Goal: Task Accomplishment & Management: Manage account settings

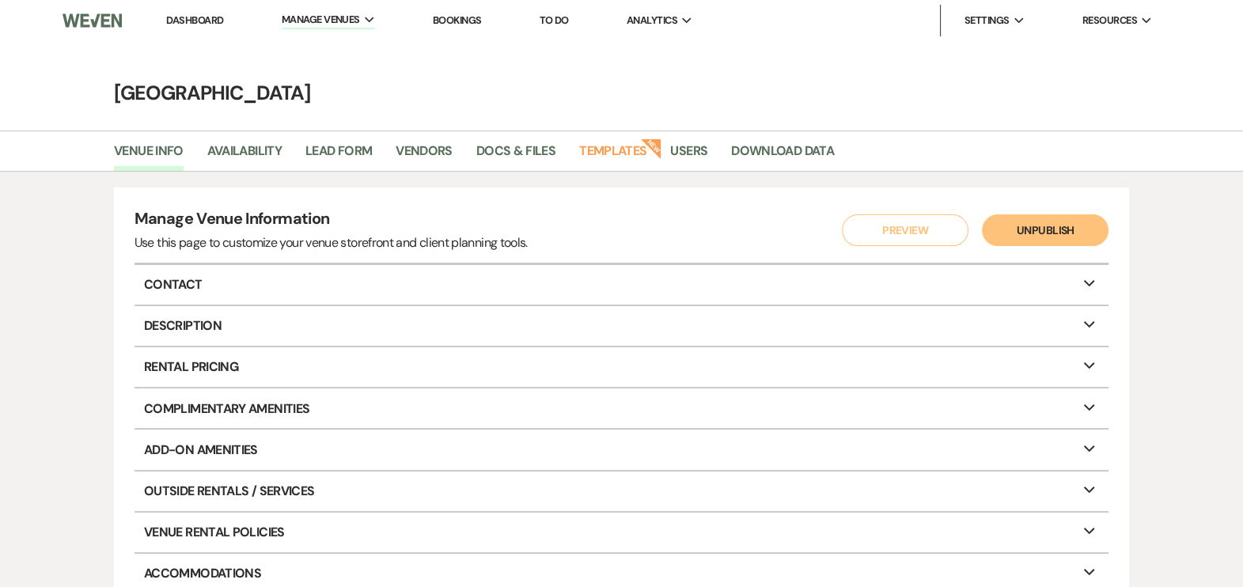
click at [198, 19] on link "Dashboard" at bounding box center [194, 19] width 57 height 13
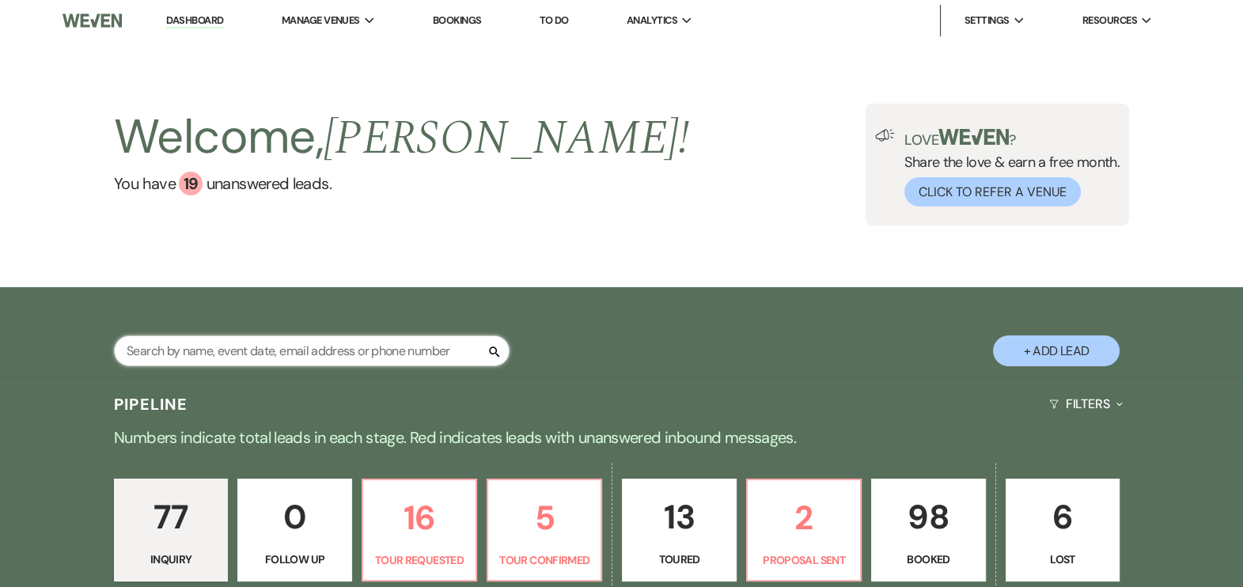
click at [272, 360] on input "text" at bounding box center [312, 351] width 396 height 31
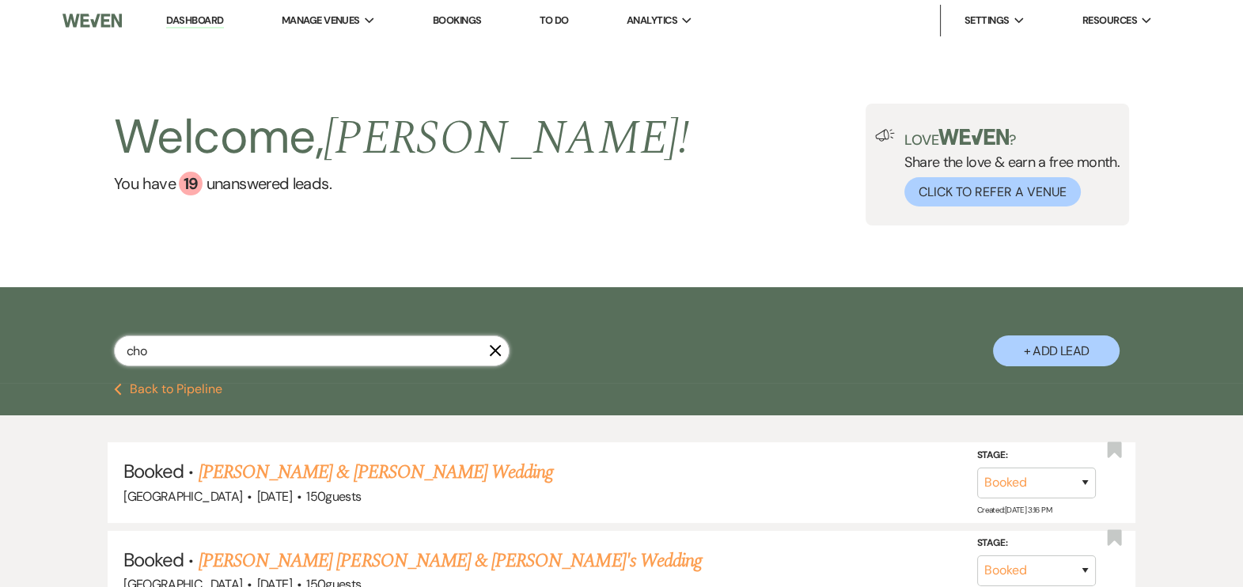
type input "ch"
select select "2"
select select "4"
select select "5"
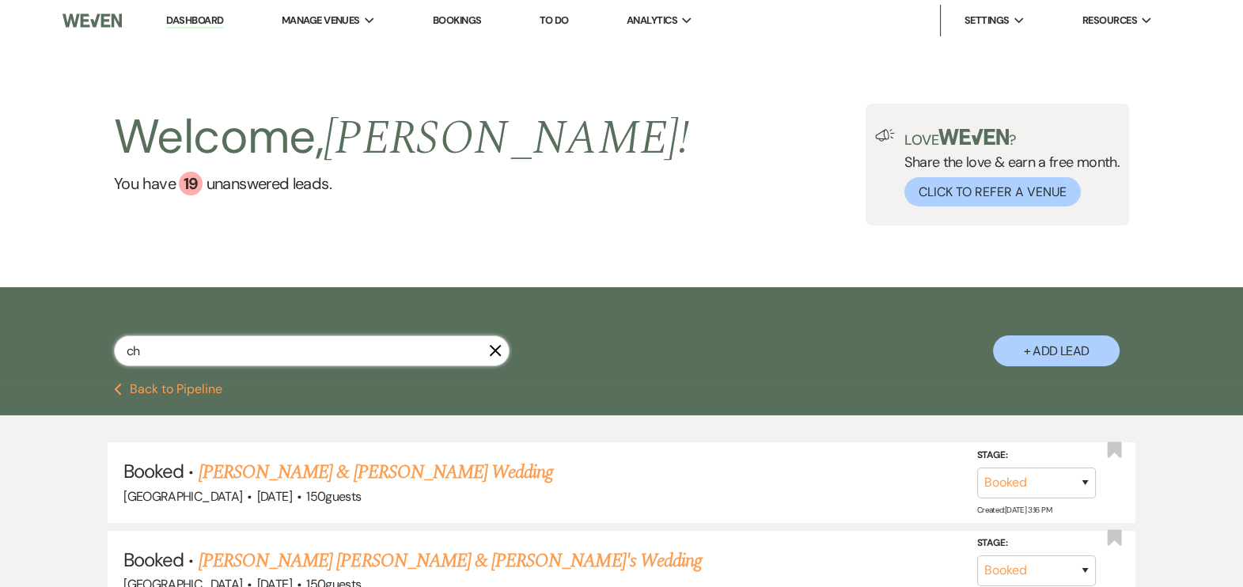
select select "8"
select select "1"
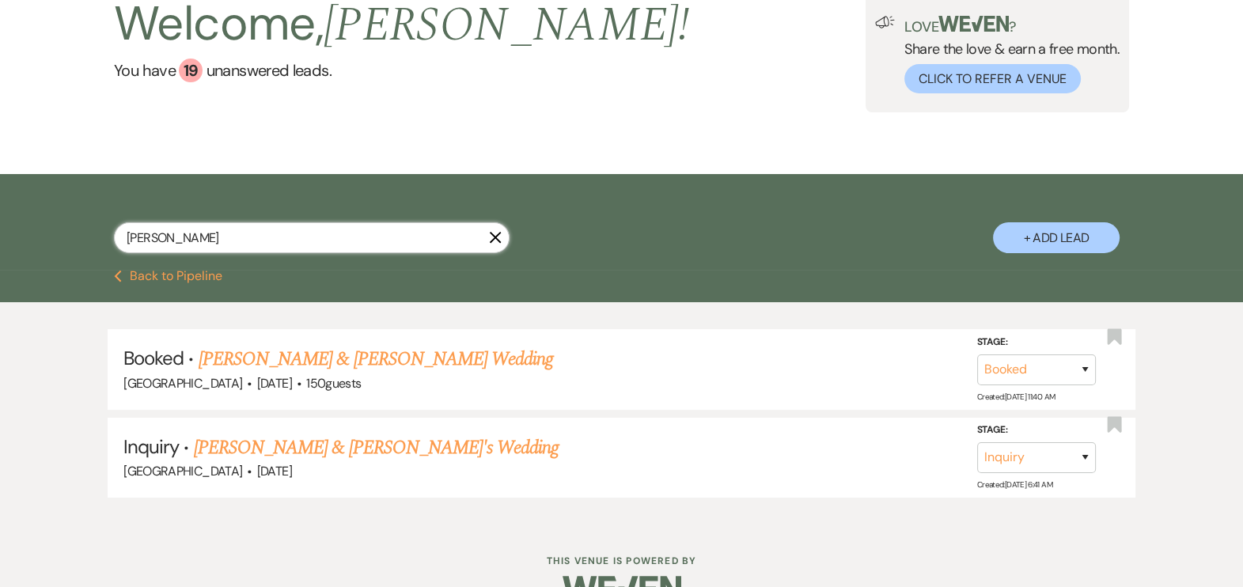
scroll to position [119, 0]
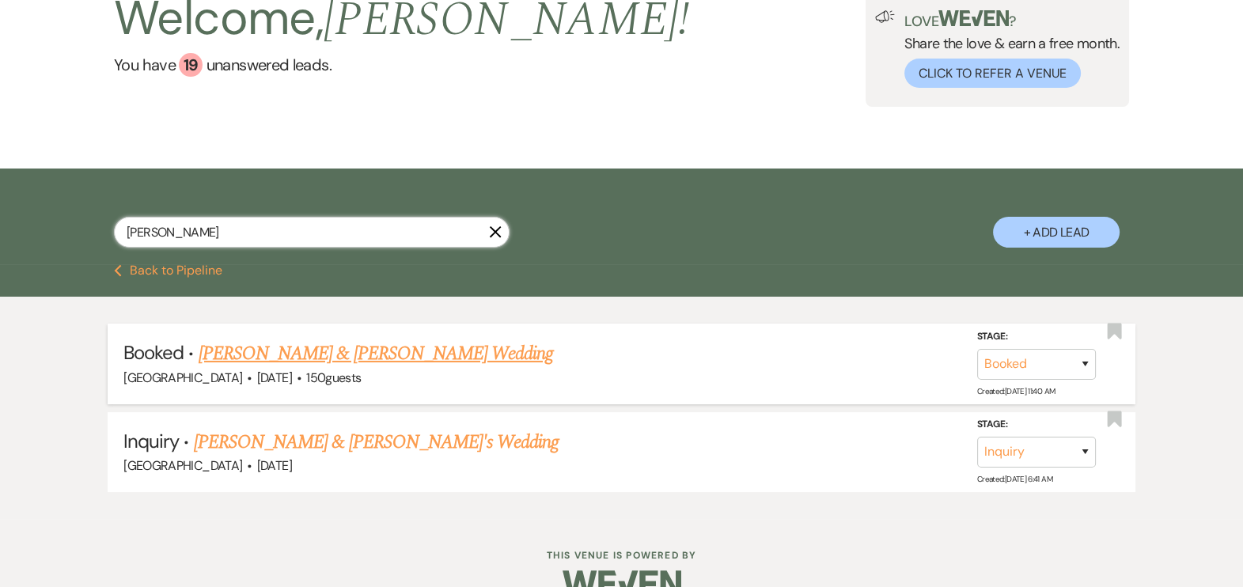
type input "[PERSON_NAME]"
click at [325, 363] on link "[PERSON_NAME] & [PERSON_NAME] Wedding" at bounding box center [376, 354] width 355 height 28
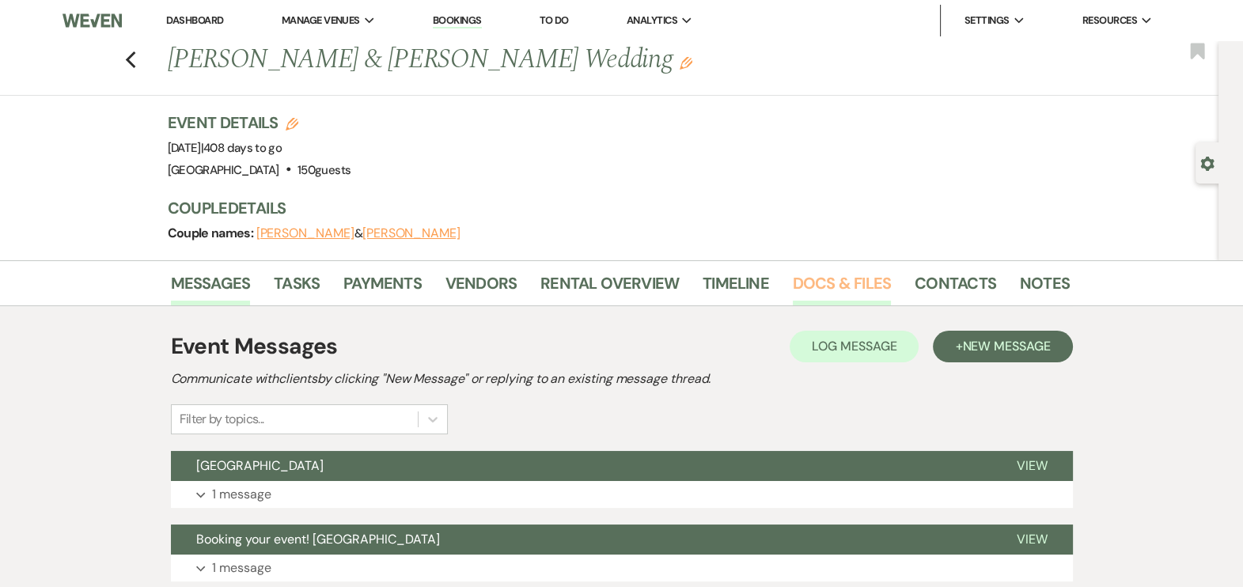
click at [851, 285] on link "Docs & Files" at bounding box center [842, 288] width 98 height 35
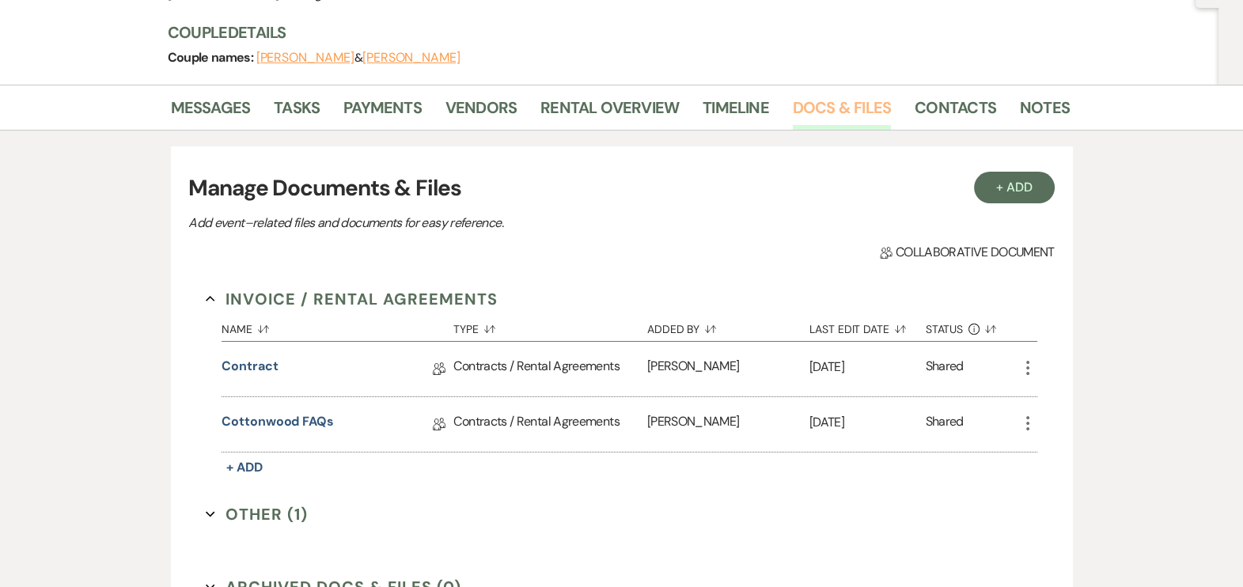
scroll to position [177, 0]
click at [1029, 364] on icon "More" at bounding box center [1028, 366] width 19 height 19
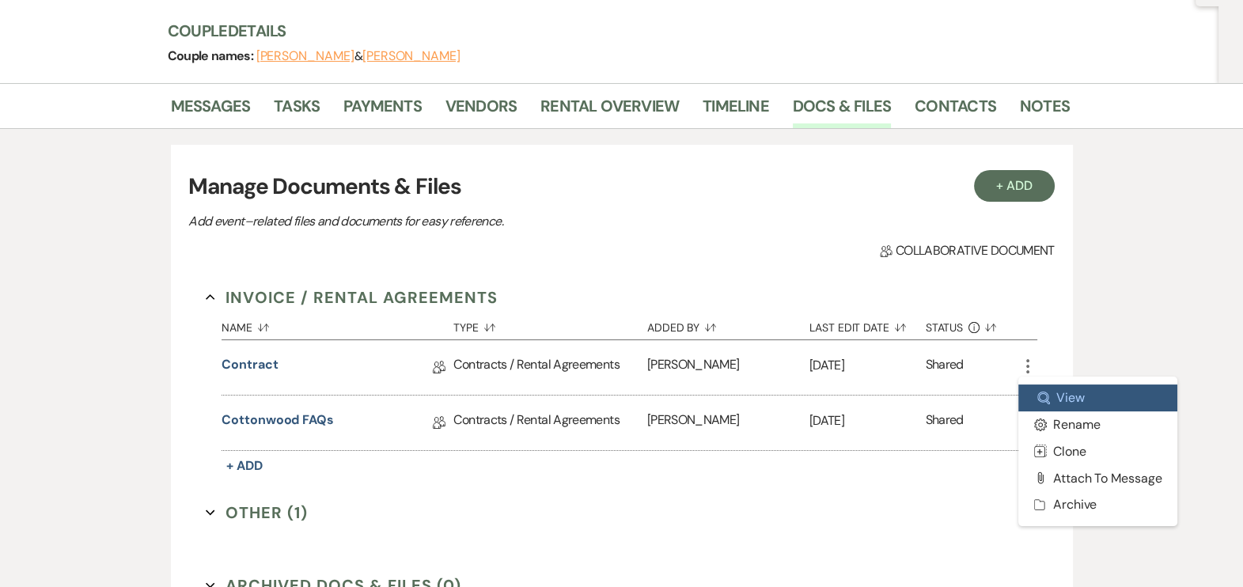
click at [1075, 391] on link "Zoom View" at bounding box center [1099, 398] width 160 height 27
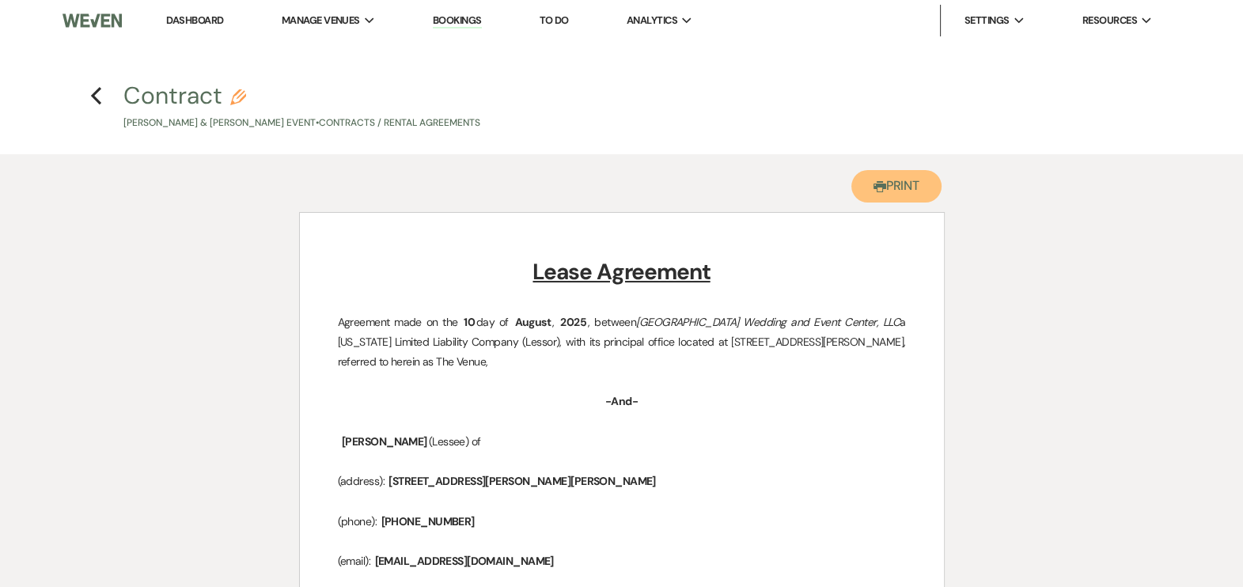
click at [903, 185] on button "Printer Print" at bounding box center [897, 186] width 91 height 32
click at [910, 180] on button "Printer Print" at bounding box center [897, 186] width 91 height 32
click at [98, 94] on icon "Previous" at bounding box center [96, 95] width 12 height 19
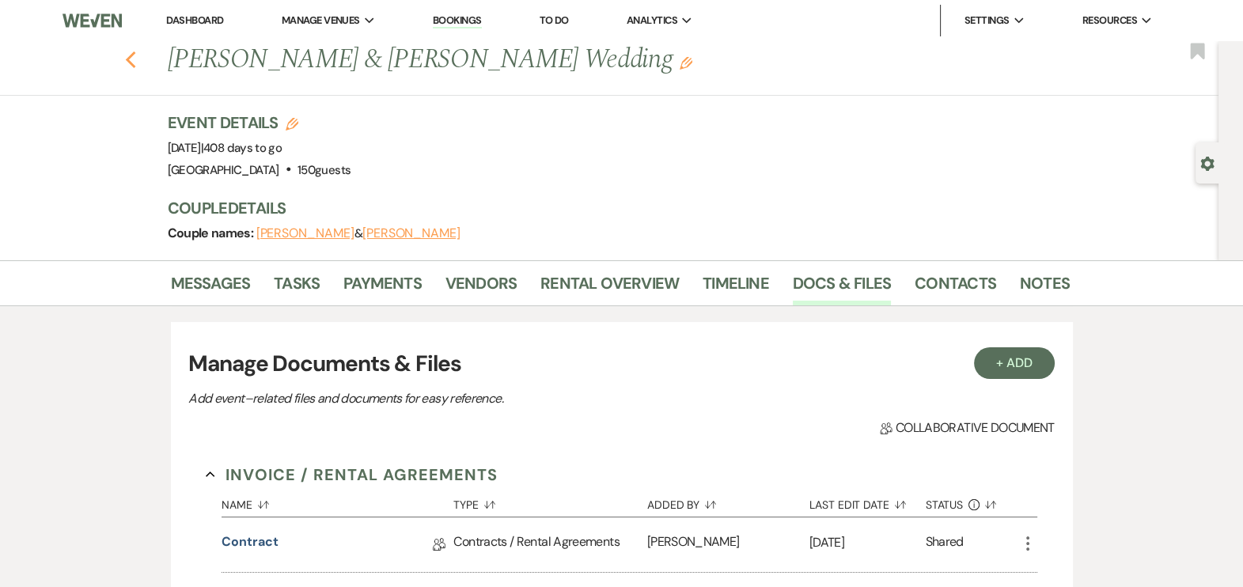
click at [135, 62] on icon "Previous" at bounding box center [131, 60] width 12 height 19
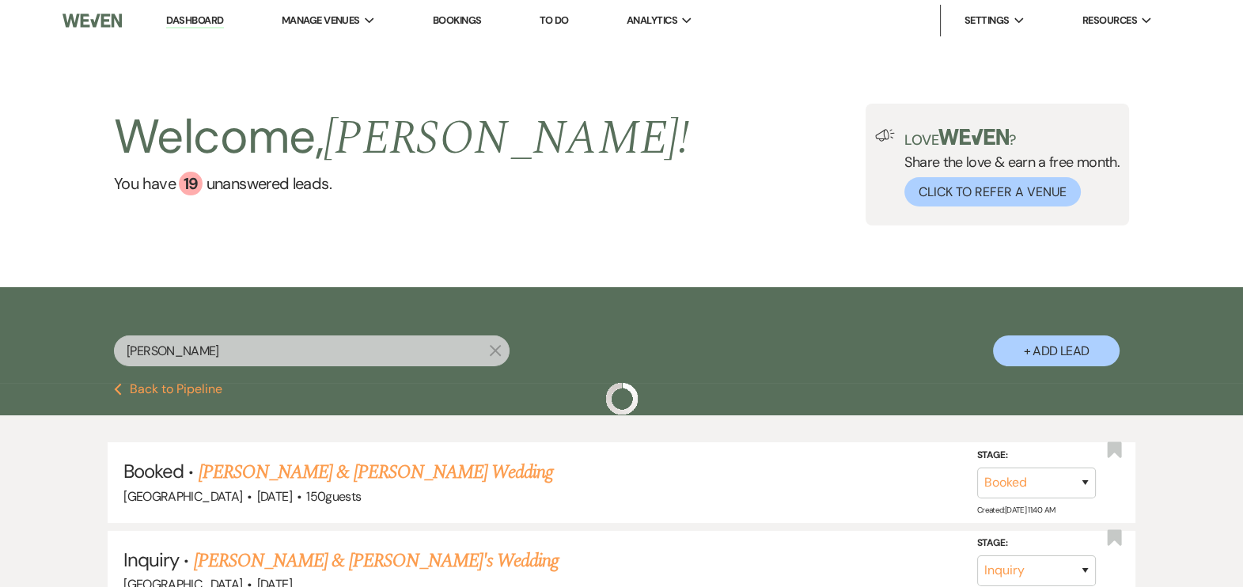
scroll to position [119, 0]
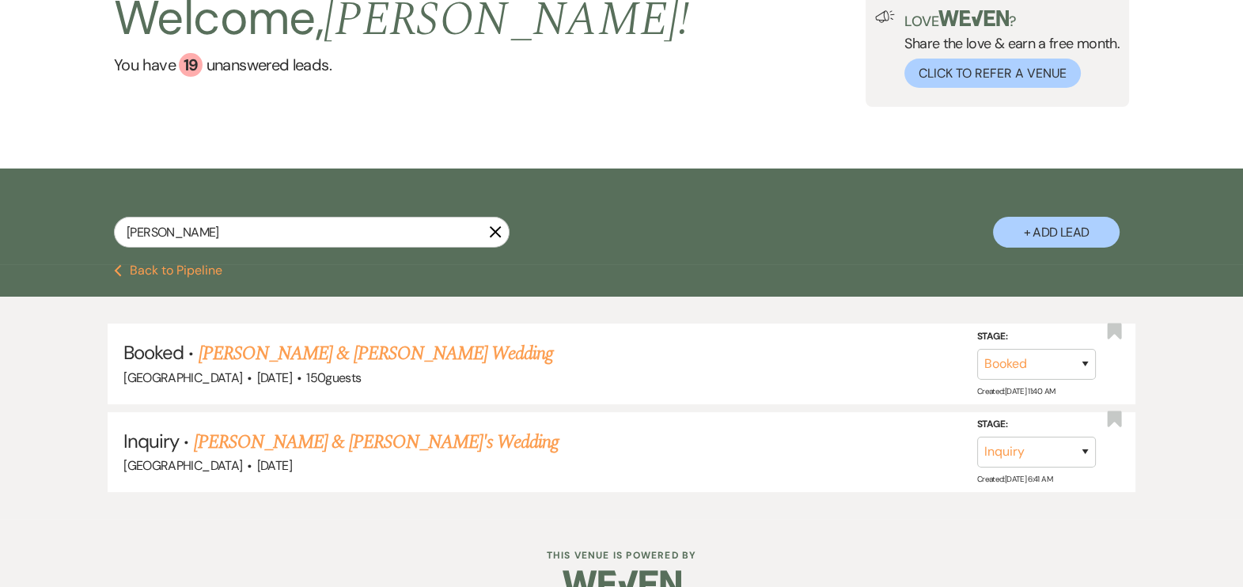
click at [495, 238] on use "button" at bounding box center [496, 232] width 12 height 12
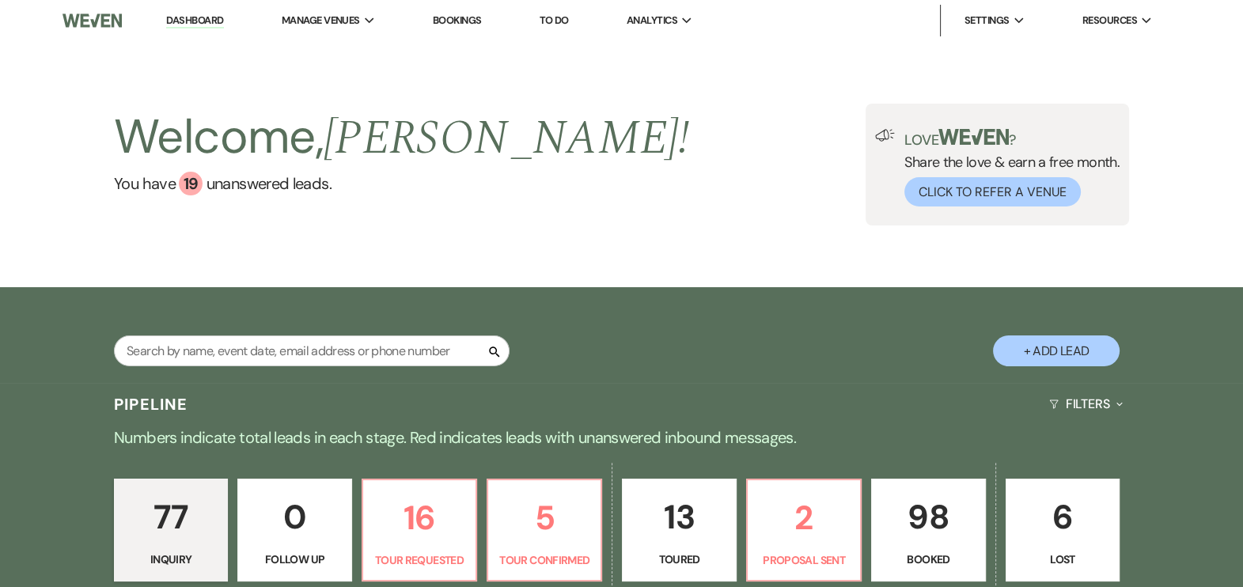
click at [921, 534] on p "98" at bounding box center [928, 517] width 93 height 53
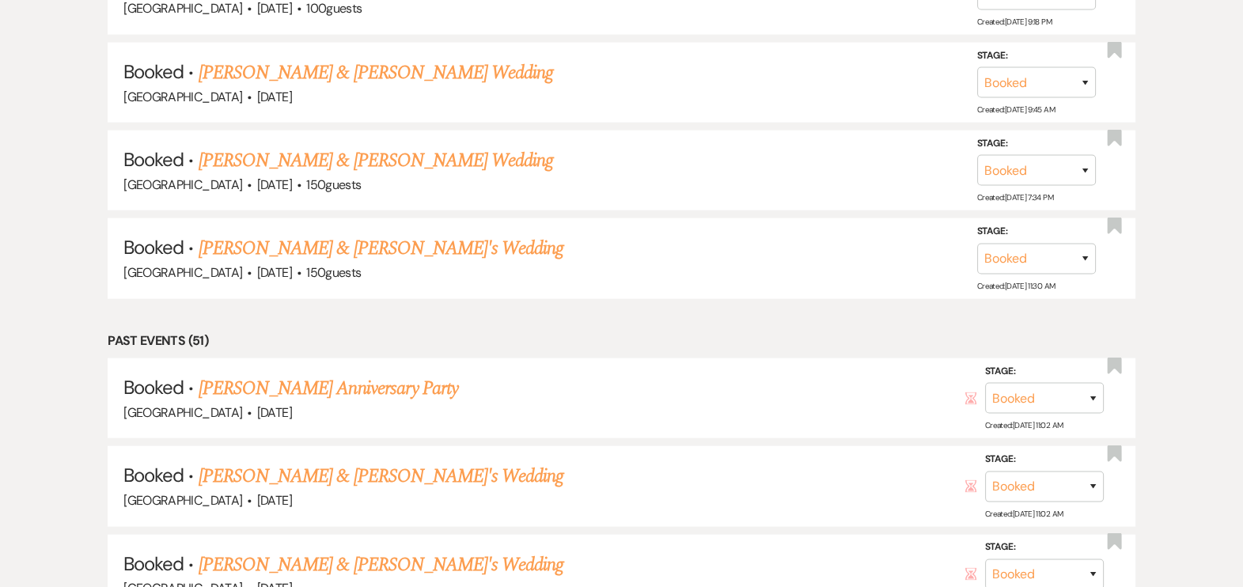
scroll to position [4655, 0]
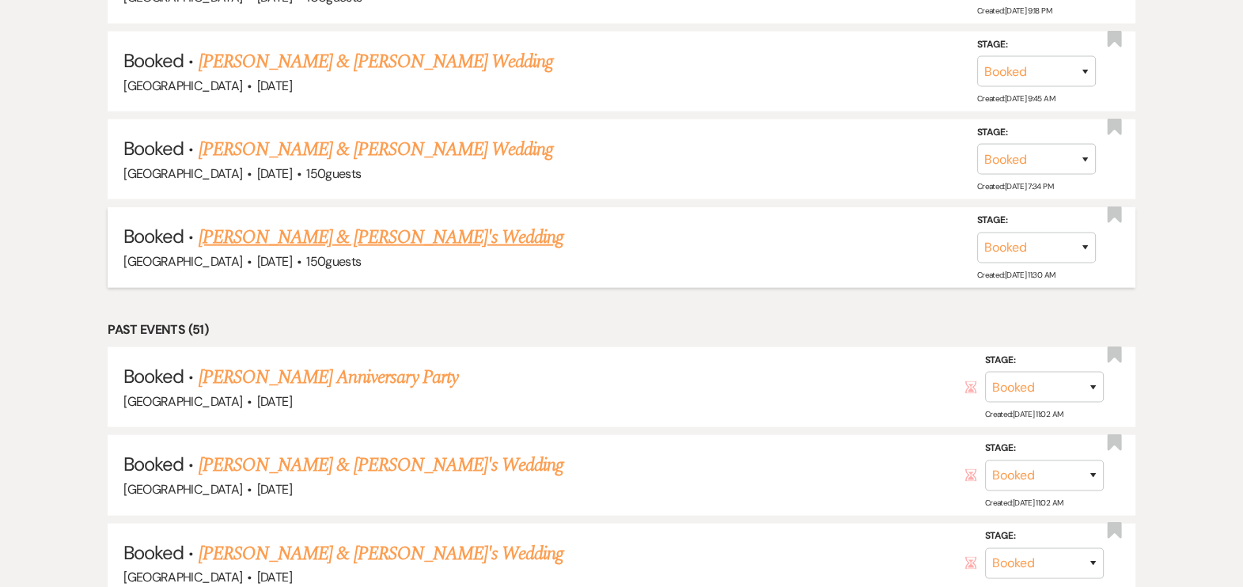
click at [287, 237] on link "[PERSON_NAME] & [PERSON_NAME]'s Wedding" at bounding box center [382, 237] width 366 height 28
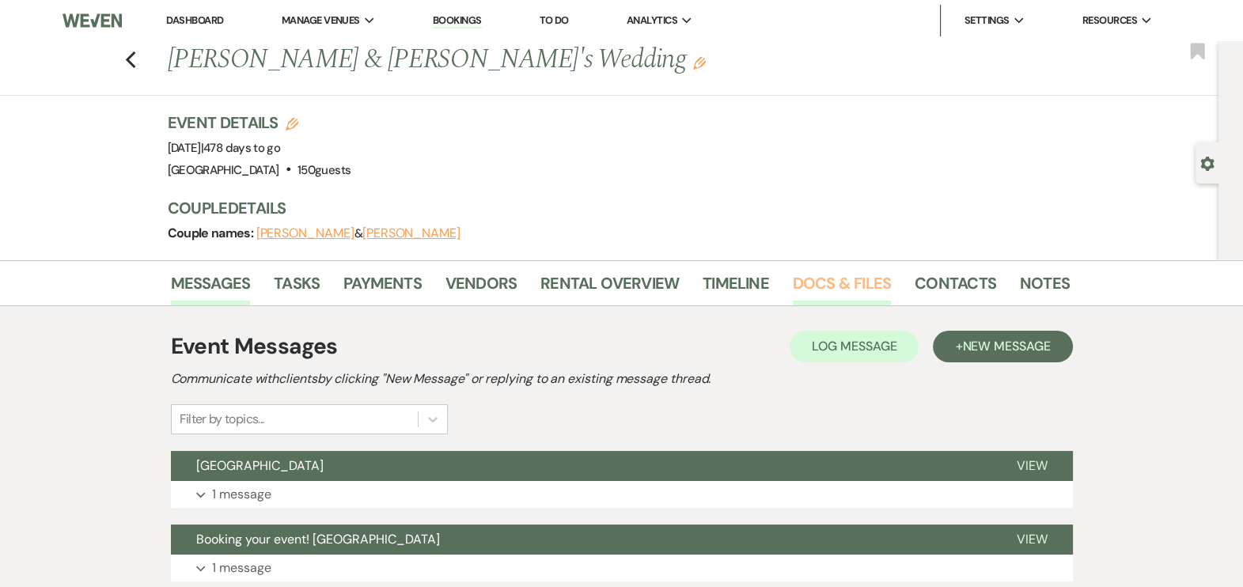
click at [813, 279] on link "Docs & Files" at bounding box center [842, 288] width 98 height 35
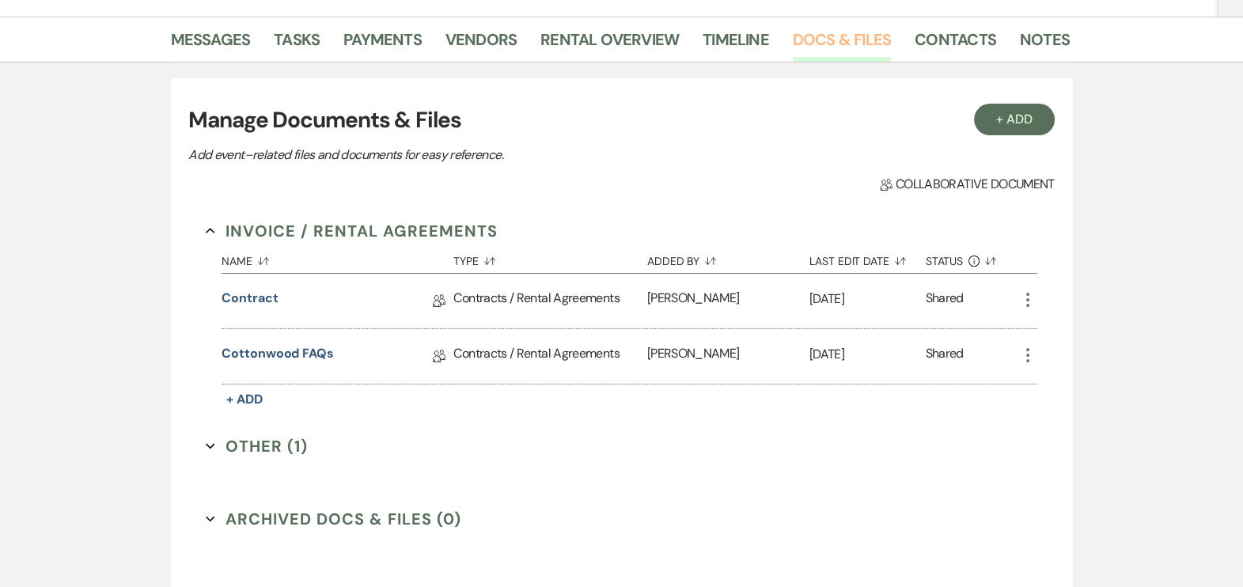
scroll to position [267, 0]
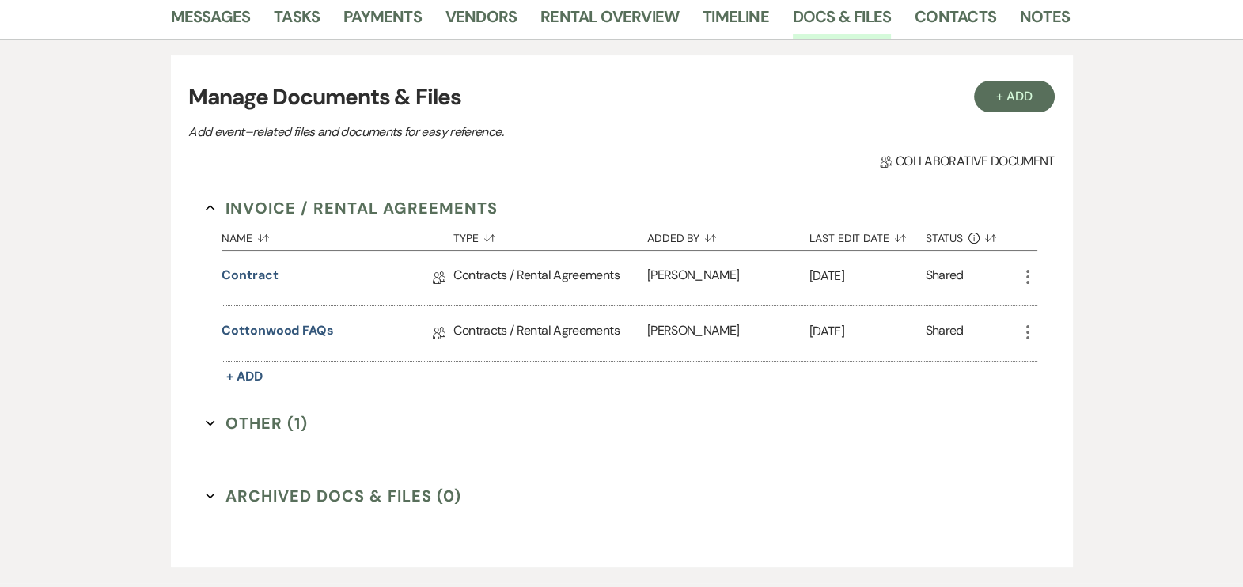
click at [1025, 271] on icon "More" at bounding box center [1028, 277] width 19 height 19
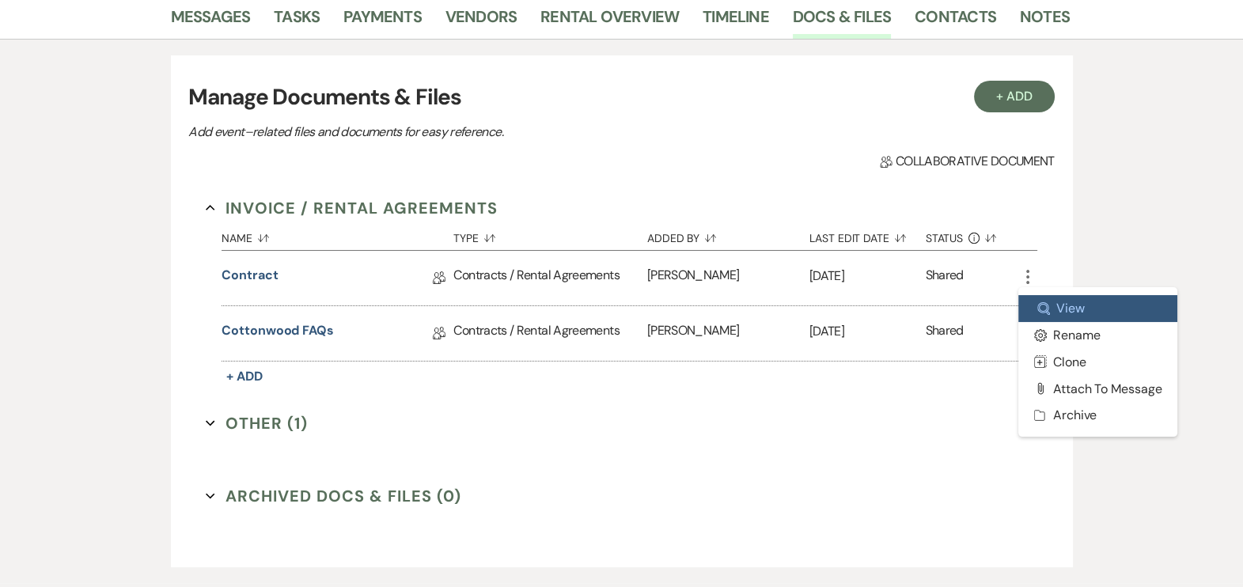
click at [1053, 311] on link "Zoom View" at bounding box center [1099, 308] width 160 height 27
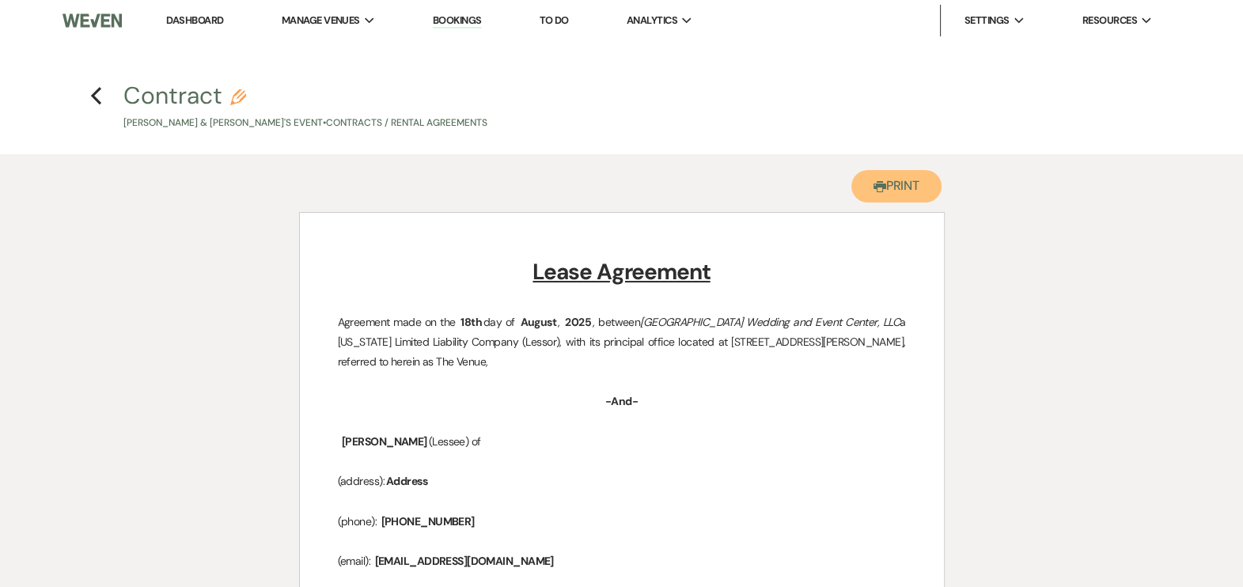
click at [892, 184] on button "Printer Print" at bounding box center [897, 186] width 91 height 32
click at [905, 189] on button "Printer Print" at bounding box center [897, 186] width 91 height 32
click at [189, 20] on link "Dashboard" at bounding box center [194, 19] width 57 height 13
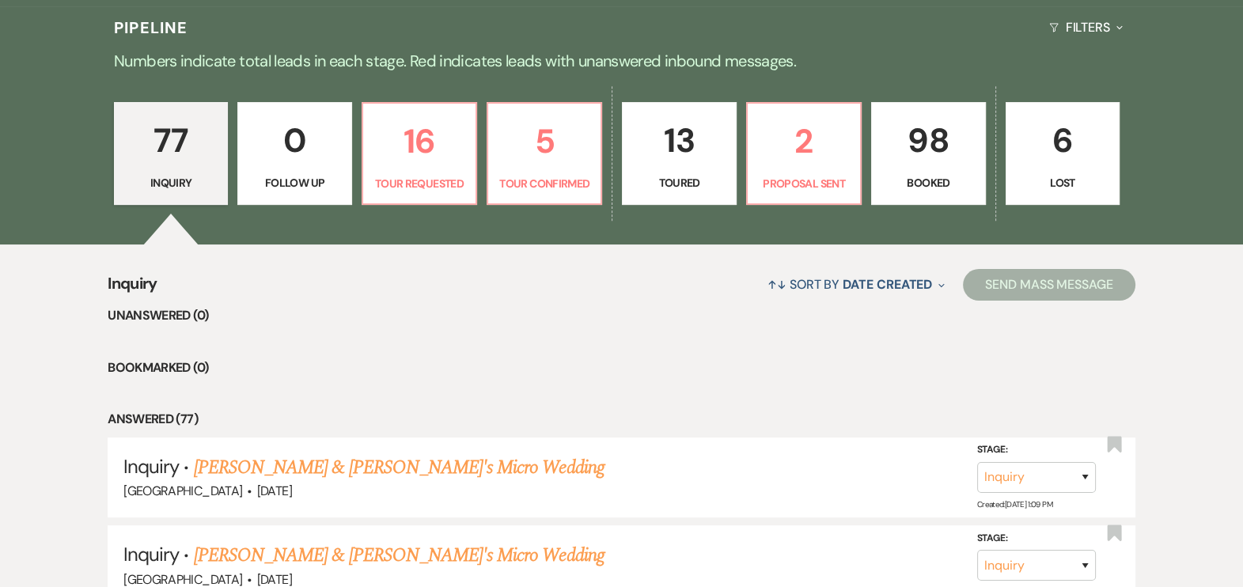
scroll to position [359, 0]
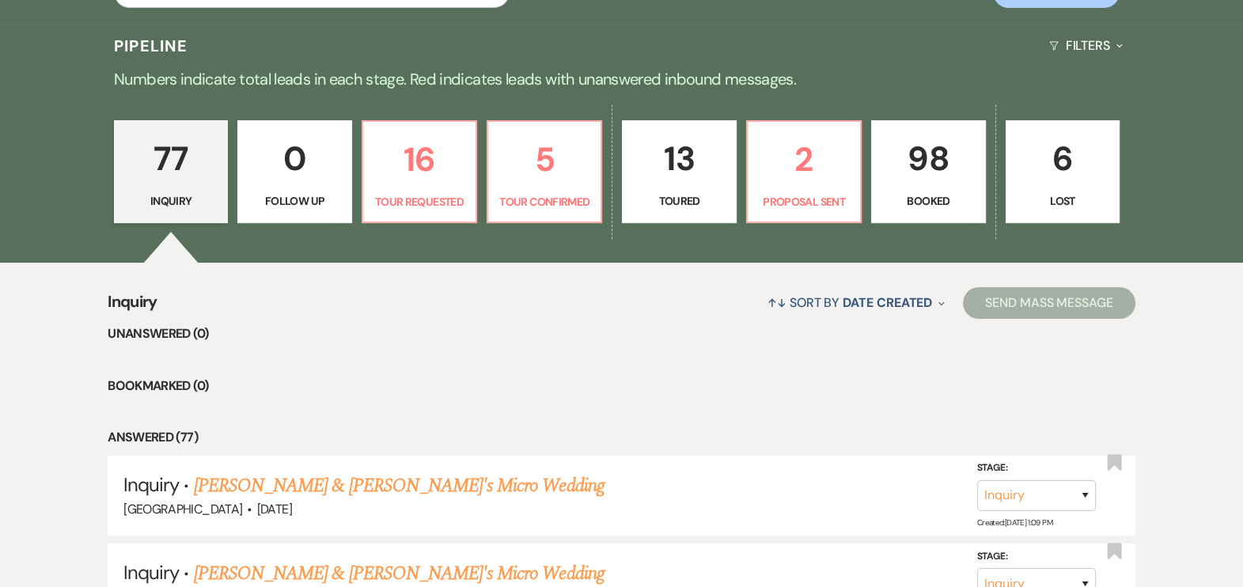
click at [919, 169] on p "98" at bounding box center [928, 158] width 93 height 53
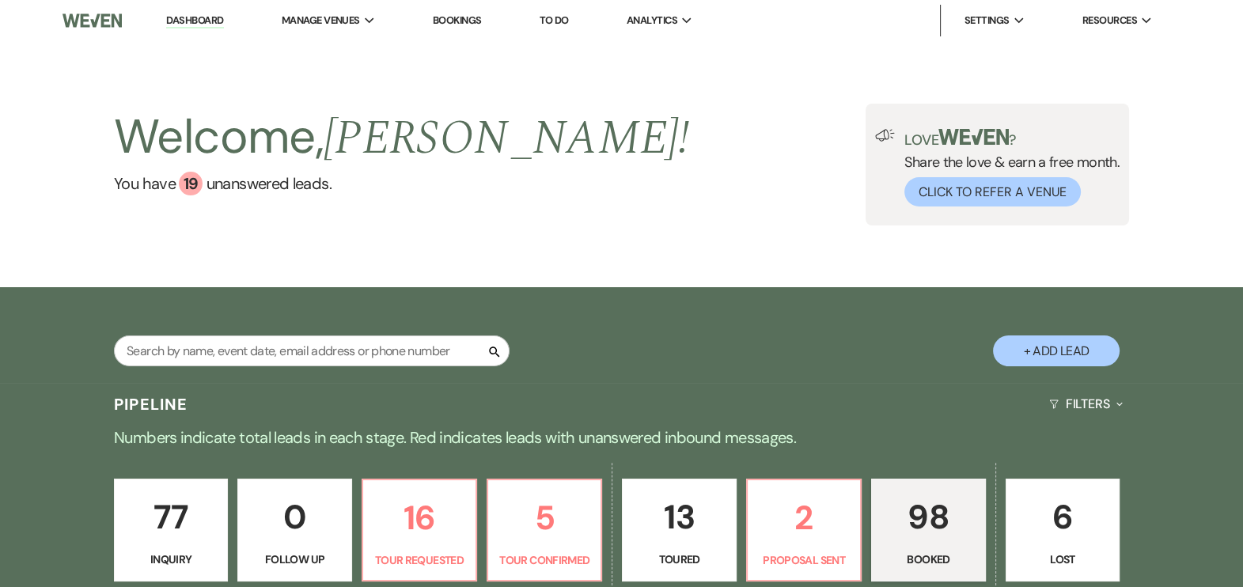
click at [192, 21] on link "Dashboard" at bounding box center [194, 20] width 57 height 15
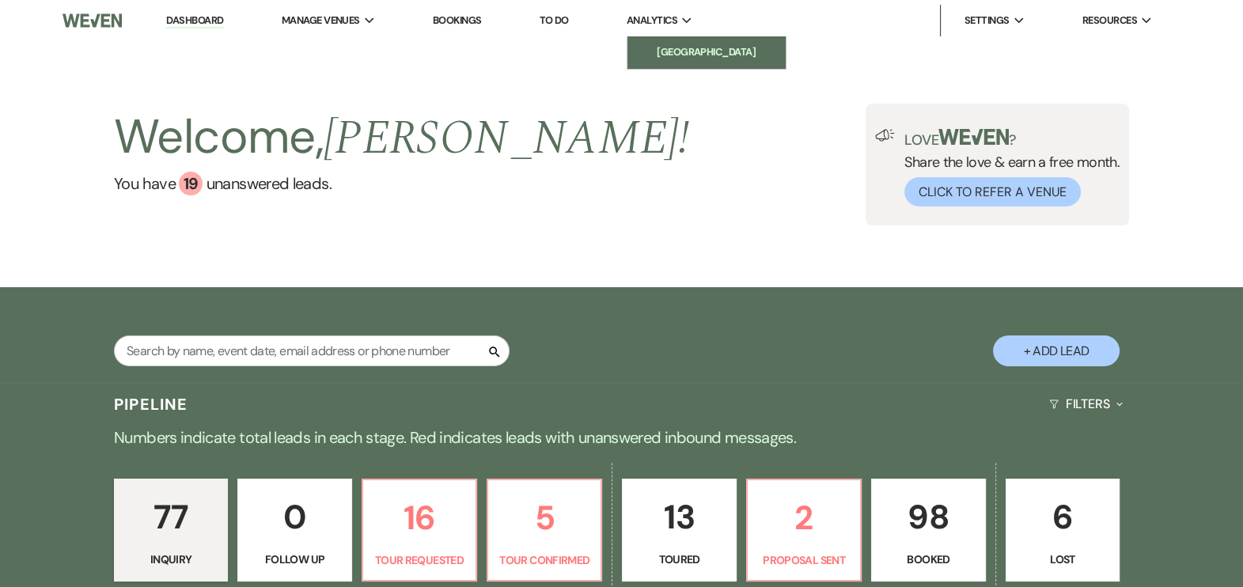
click at [675, 51] on li "[GEOGRAPHIC_DATA]" at bounding box center [707, 52] width 142 height 16
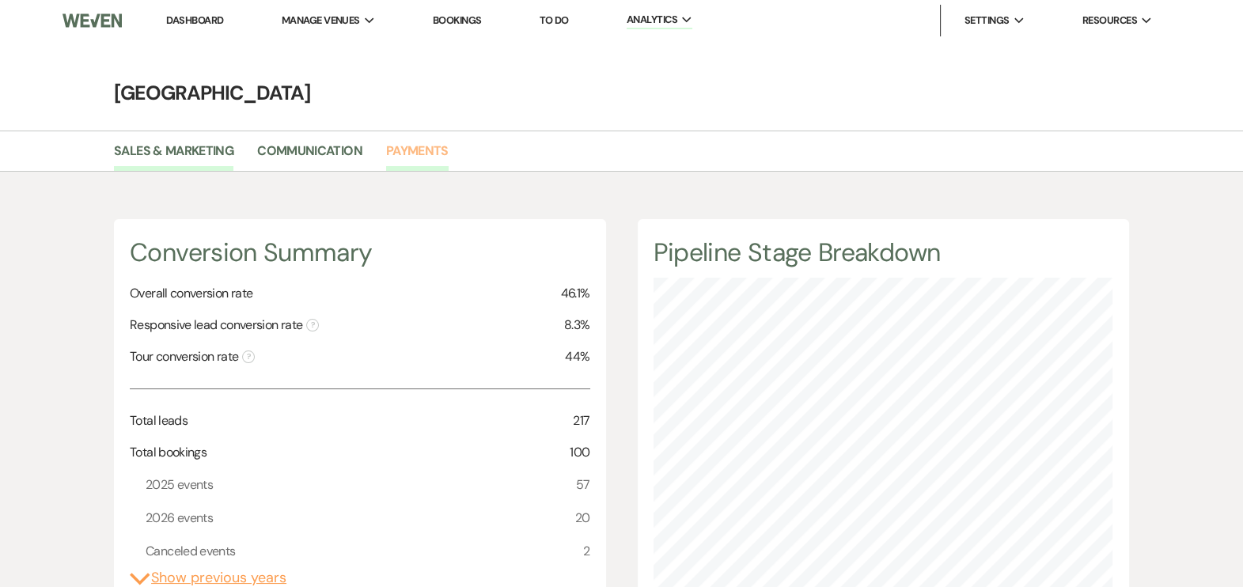
click at [427, 149] on link "Payments" at bounding box center [417, 156] width 63 height 30
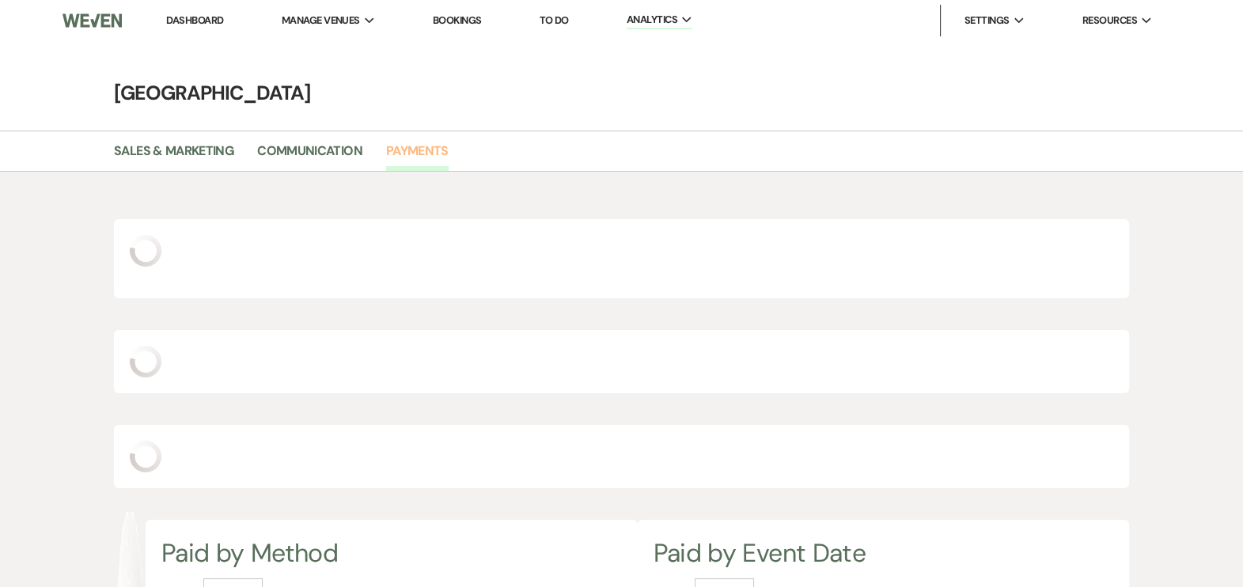
scroll to position [587, 1243]
select select "2025"
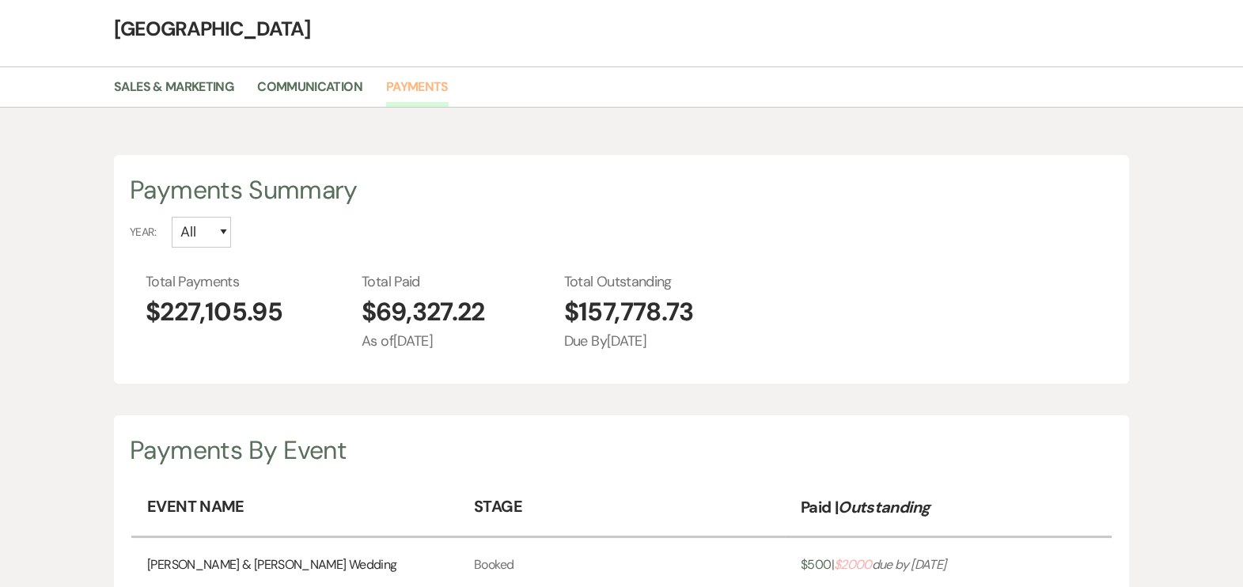
scroll to position [0, 0]
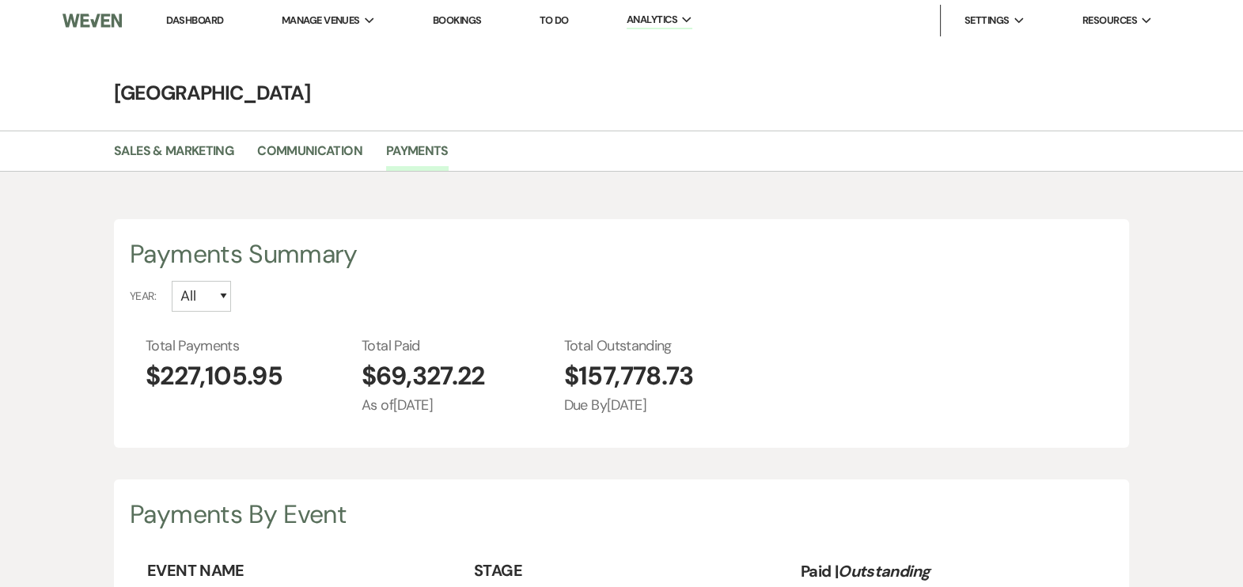
click at [192, 21] on link "Dashboard" at bounding box center [194, 19] width 57 height 13
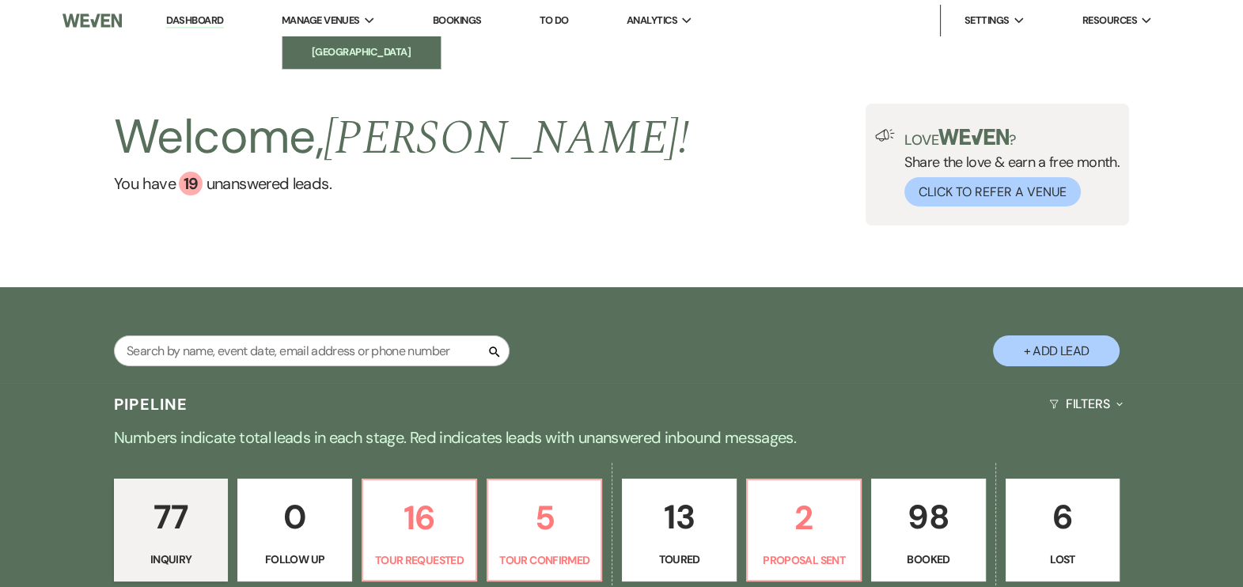
click at [327, 55] on li "[GEOGRAPHIC_DATA]" at bounding box center [361, 52] width 142 height 16
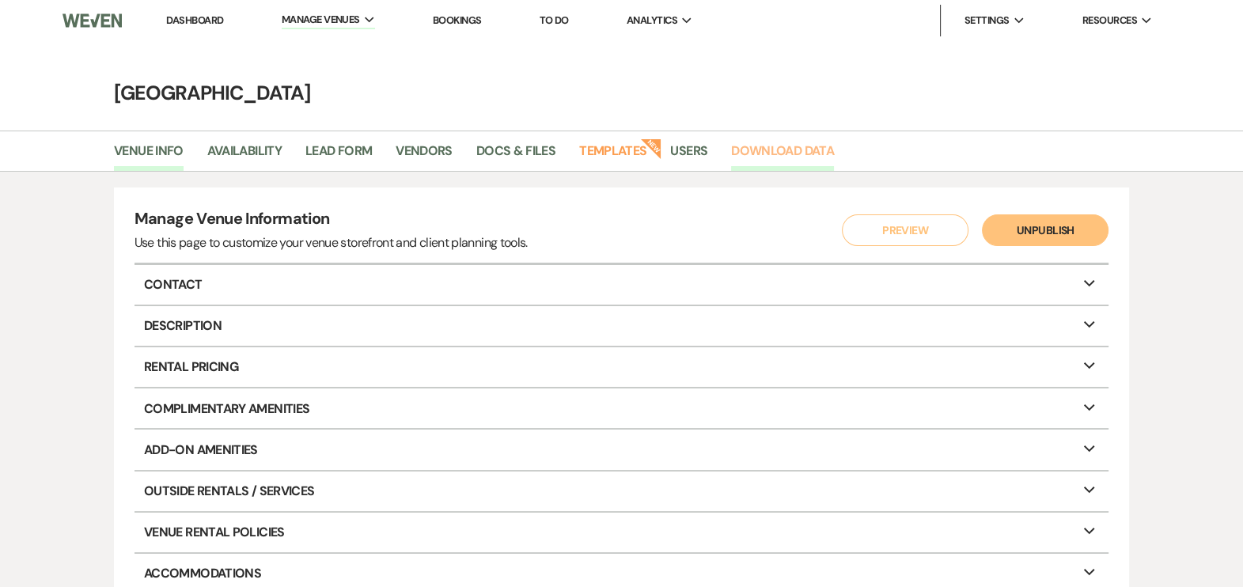
click at [762, 145] on link "Download Data" at bounding box center [782, 156] width 103 height 30
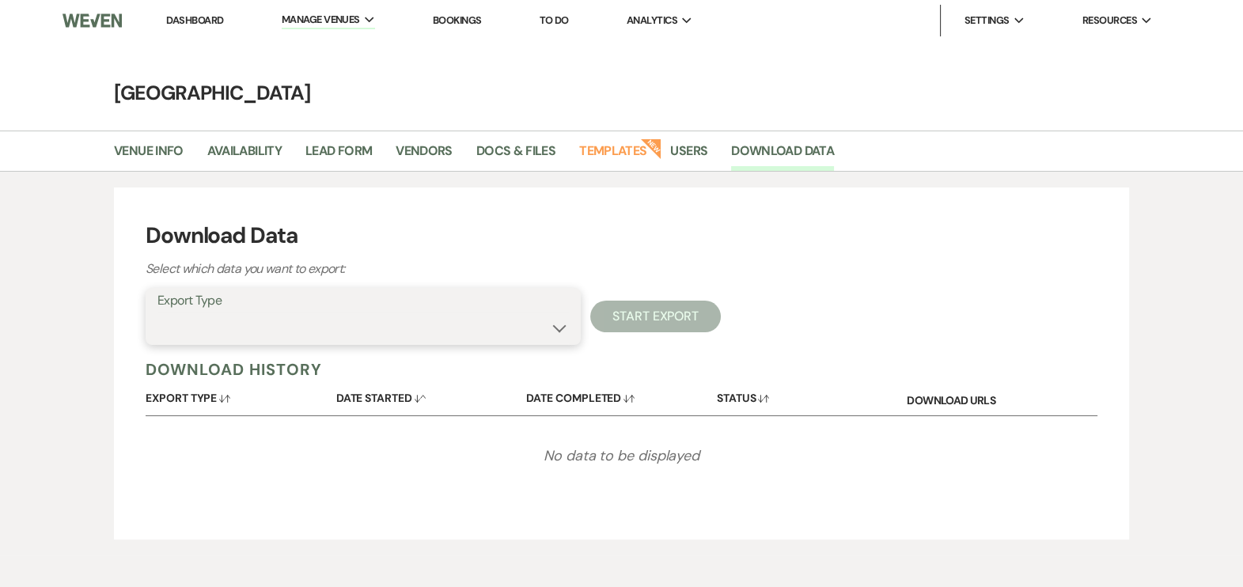
click at [561, 327] on select "Availability Calendar Information Category Templates Contacts Information Event…" at bounding box center [364, 328] width 412 height 31
select select "paymentInfo"
click at [158, 313] on select "Availability Calendar Information Category Templates Contacts Information Event…" at bounding box center [364, 328] width 412 height 31
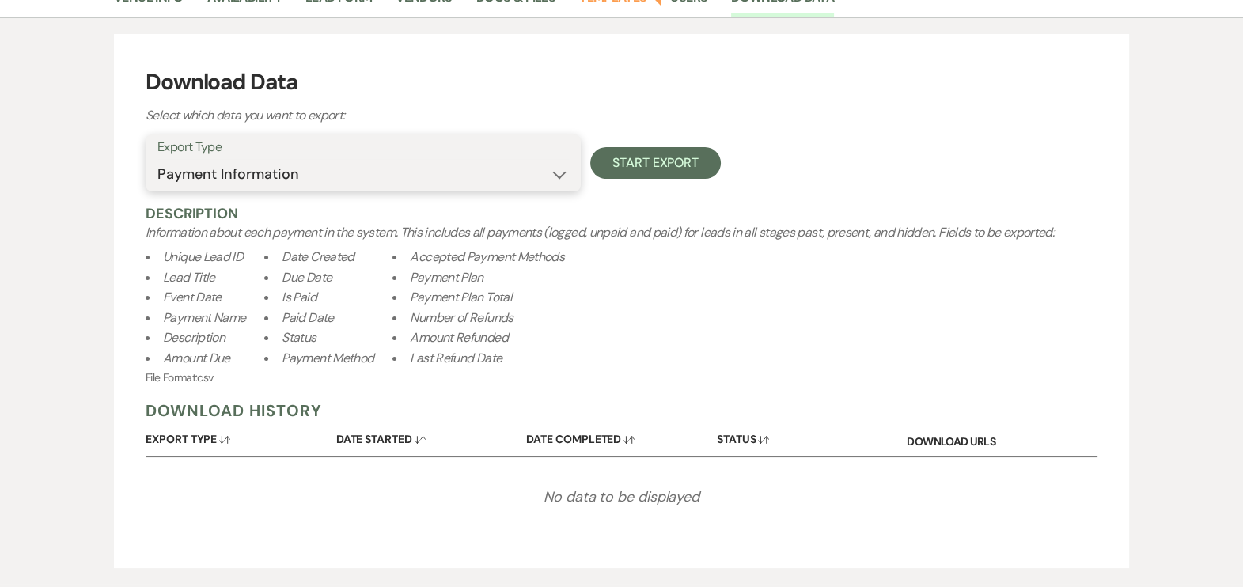
scroll to position [152, 0]
click at [667, 158] on button "Start Export" at bounding box center [655, 165] width 131 height 32
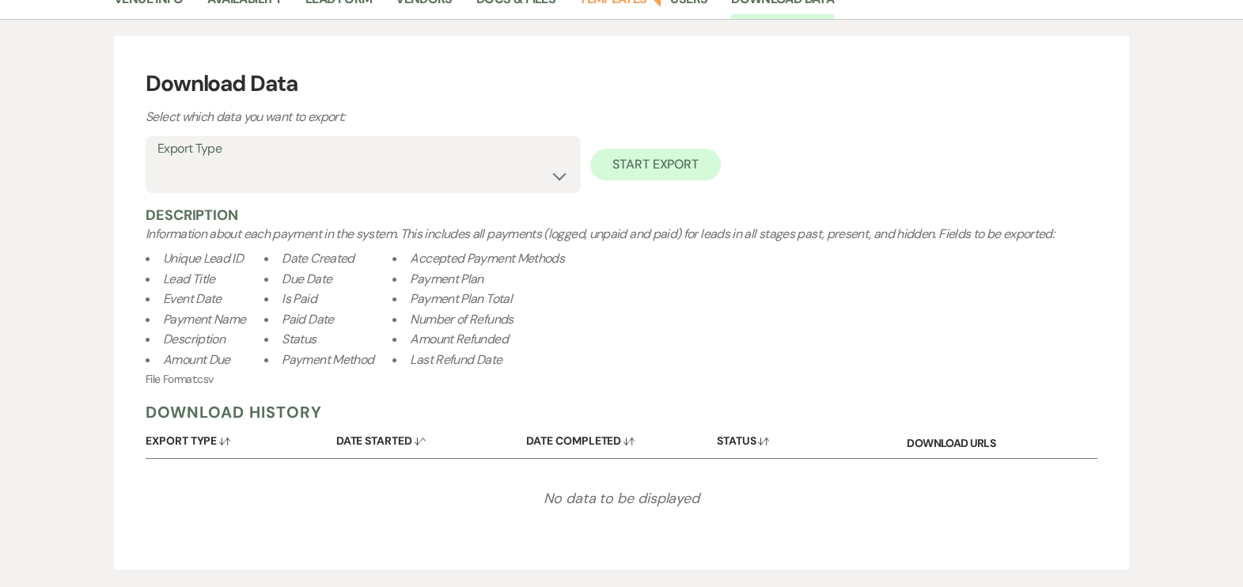
scroll to position [69, 0]
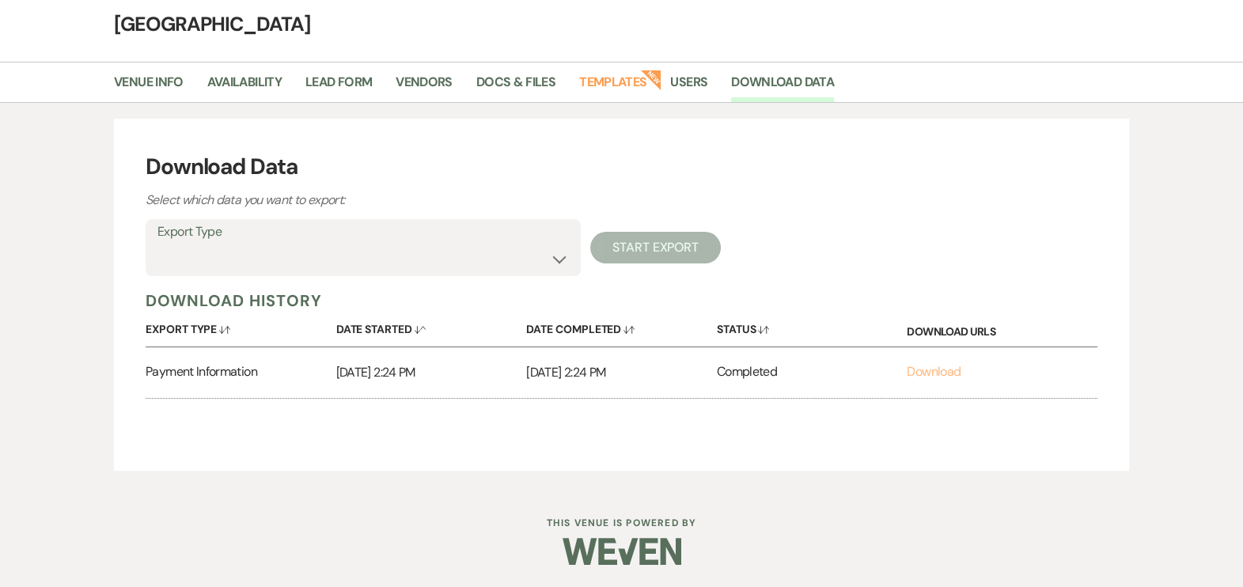
click at [933, 371] on link "Download" at bounding box center [934, 371] width 54 height 17
click at [557, 257] on select "Availability Calendar Information Category Templates Contacts Information Event…" at bounding box center [364, 259] width 412 height 31
select select "leadInfo"
click at [158, 244] on select "Availability Calendar Information Category Templates Contacts Information Event…" at bounding box center [364, 259] width 412 height 31
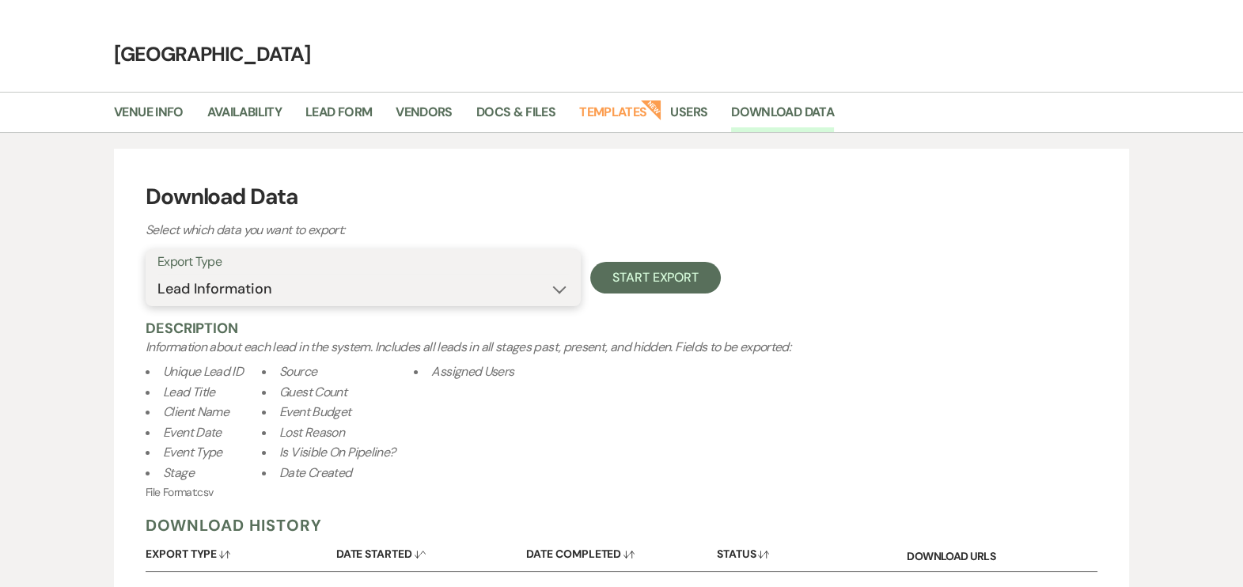
scroll to position [0, 0]
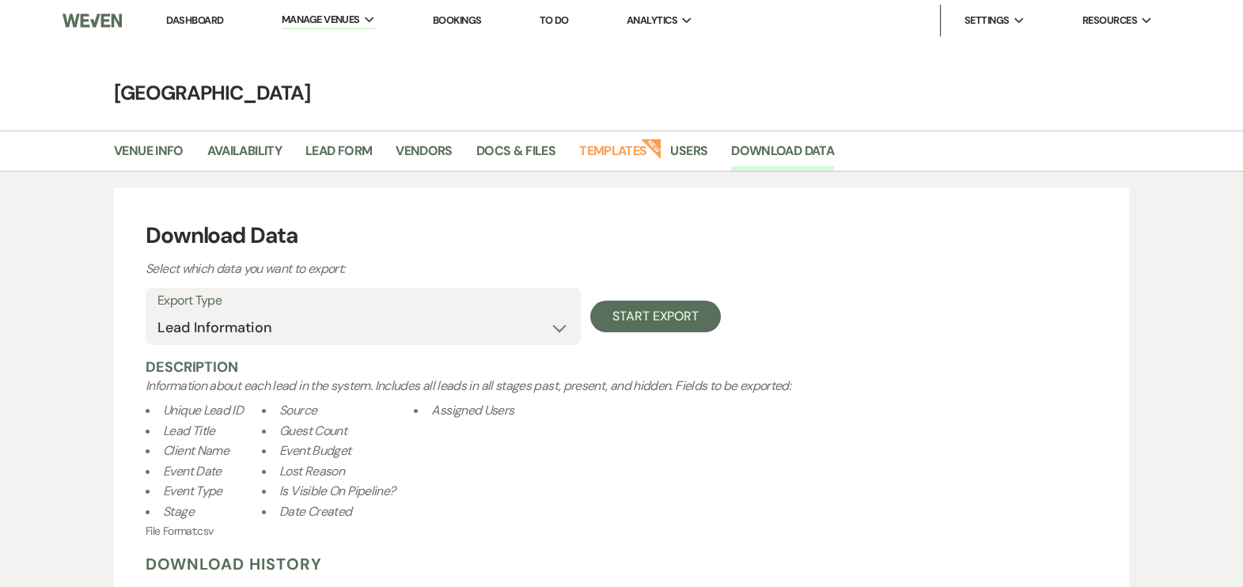
click at [203, 20] on link "Dashboard" at bounding box center [194, 19] width 57 height 13
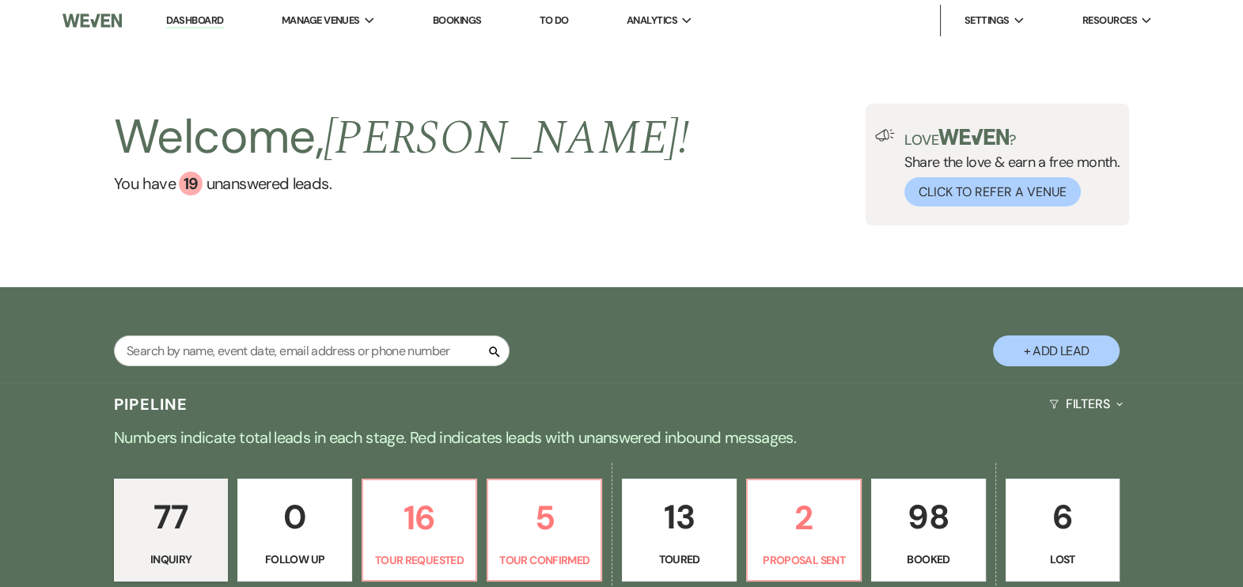
click at [194, 17] on link "Dashboard" at bounding box center [194, 20] width 57 height 15
click at [812, 530] on p "2" at bounding box center [803, 518] width 93 height 53
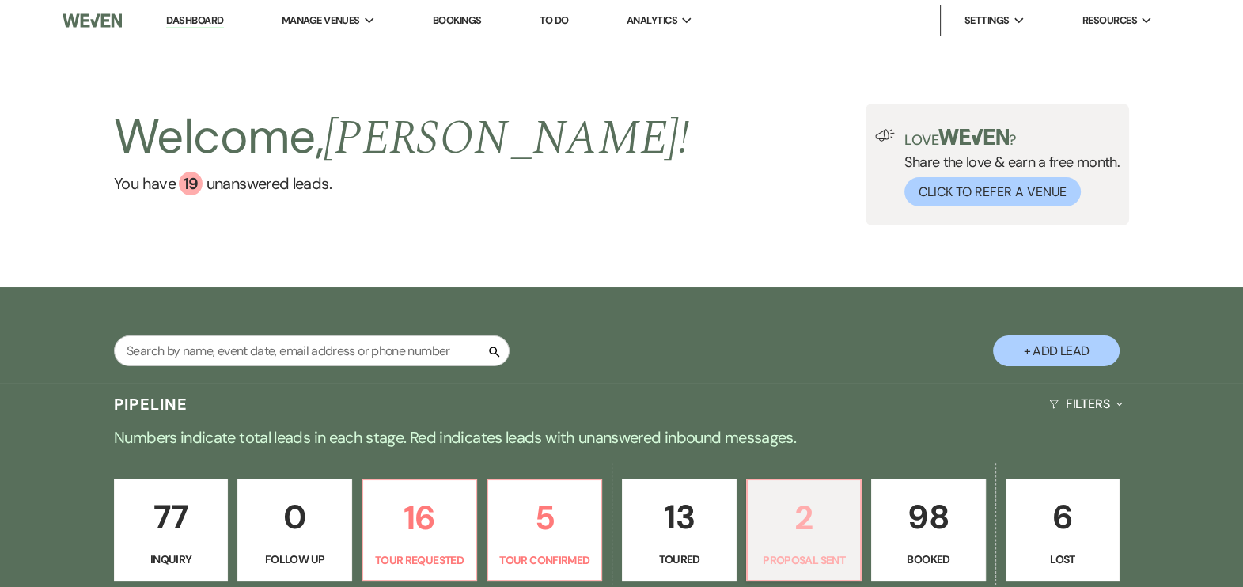
select select "6"
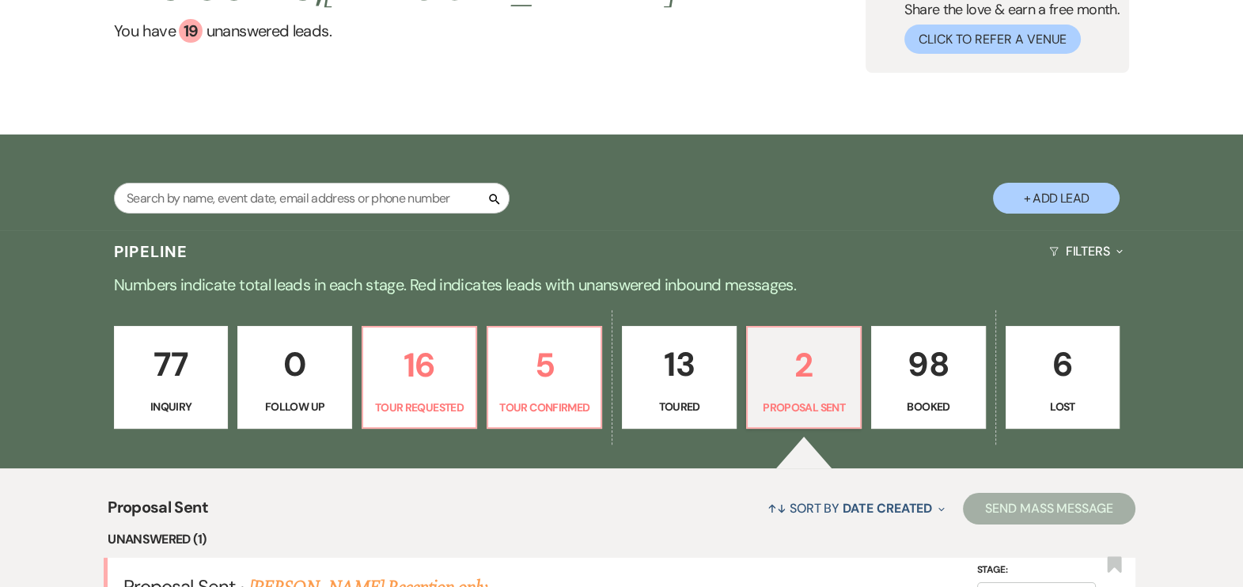
scroll to position [149, 0]
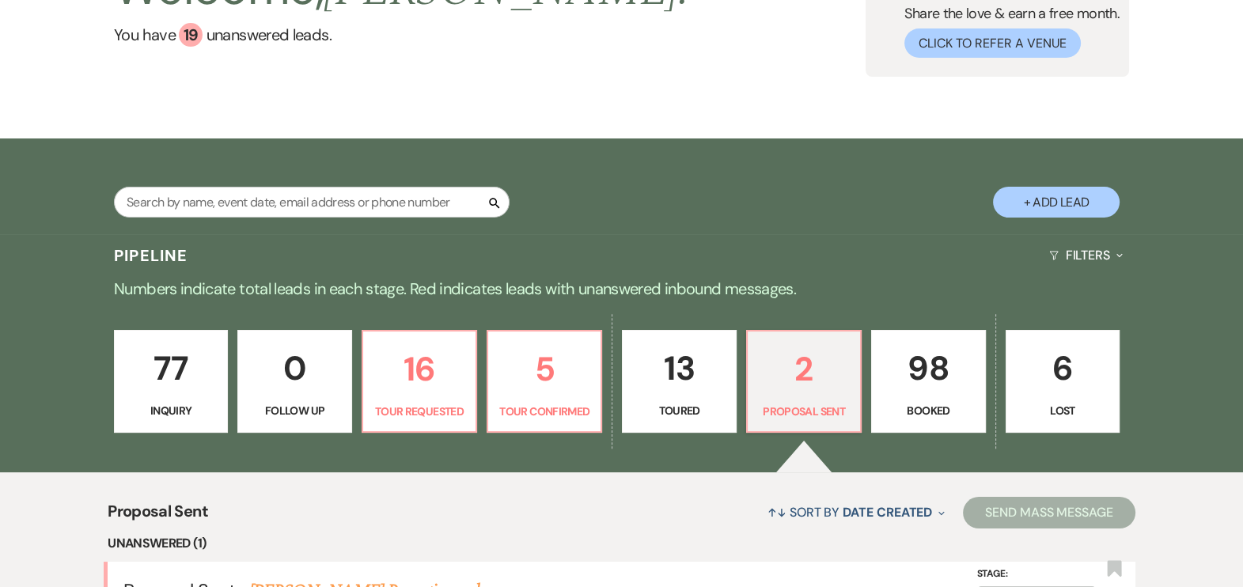
click at [928, 379] on p "98" at bounding box center [928, 368] width 93 height 53
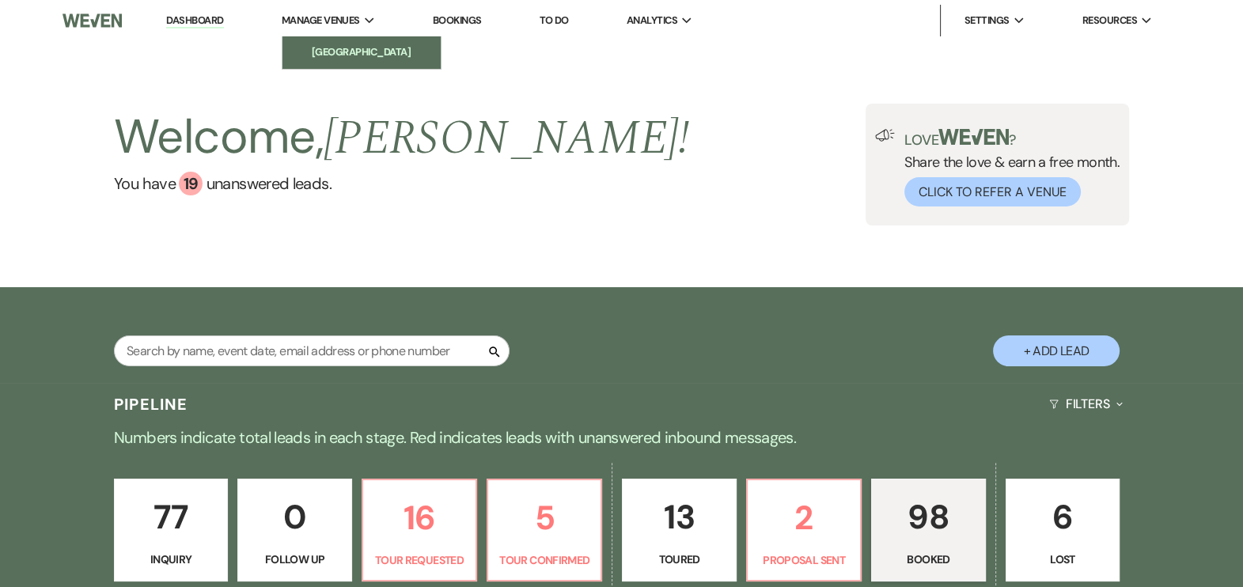
click at [332, 40] on link "[GEOGRAPHIC_DATA]" at bounding box center [362, 52] width 158 height 32
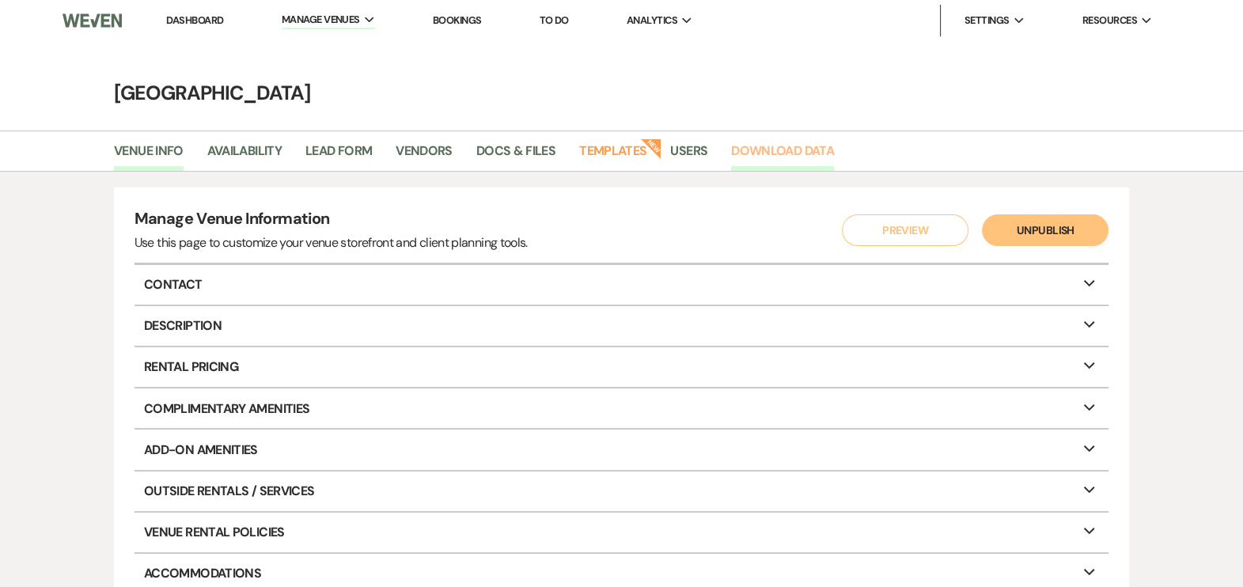
click at [763, 146] on link "Download Data" at bounding box center [782, 156] width 103 height 30
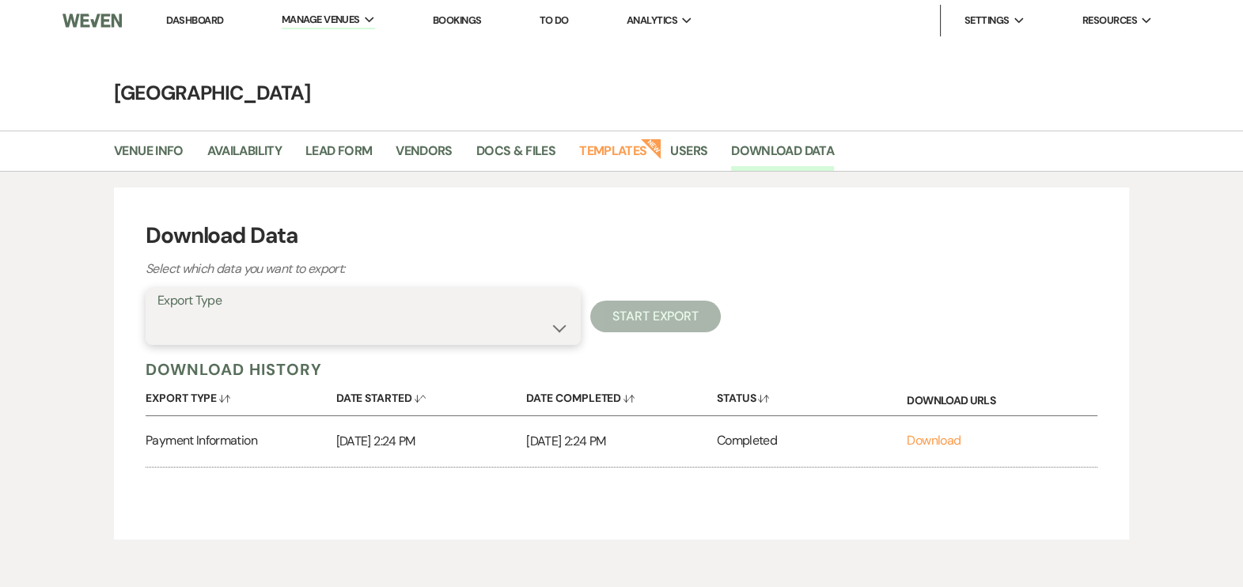
click at [378, 325] on select "Availability Calendar Information Category Templates Contacts Information Event…" at bounding box center [364, 328] width 412 height 31
select select "availabilityInfo"
click at [158, 313] on select "Availability Calendar Information Category Templates Contacts Information Event…" at bounding box center [364, 328] width 412 height 31
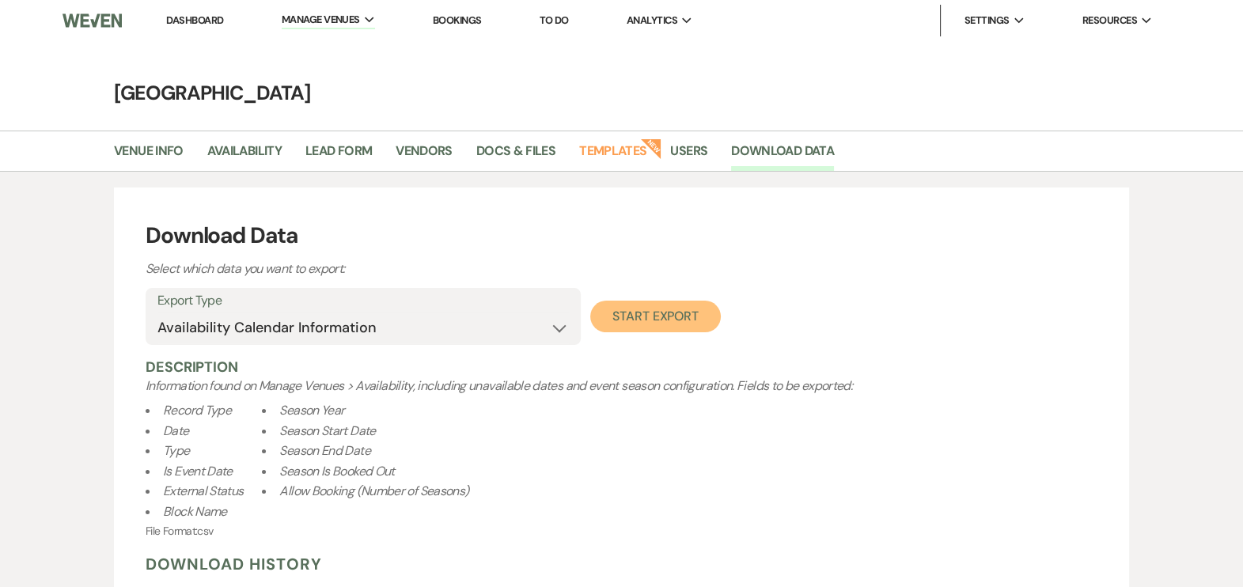
click at [663, 314] on button "Start Export" at bounding box center [655, 317] width 131 height 32
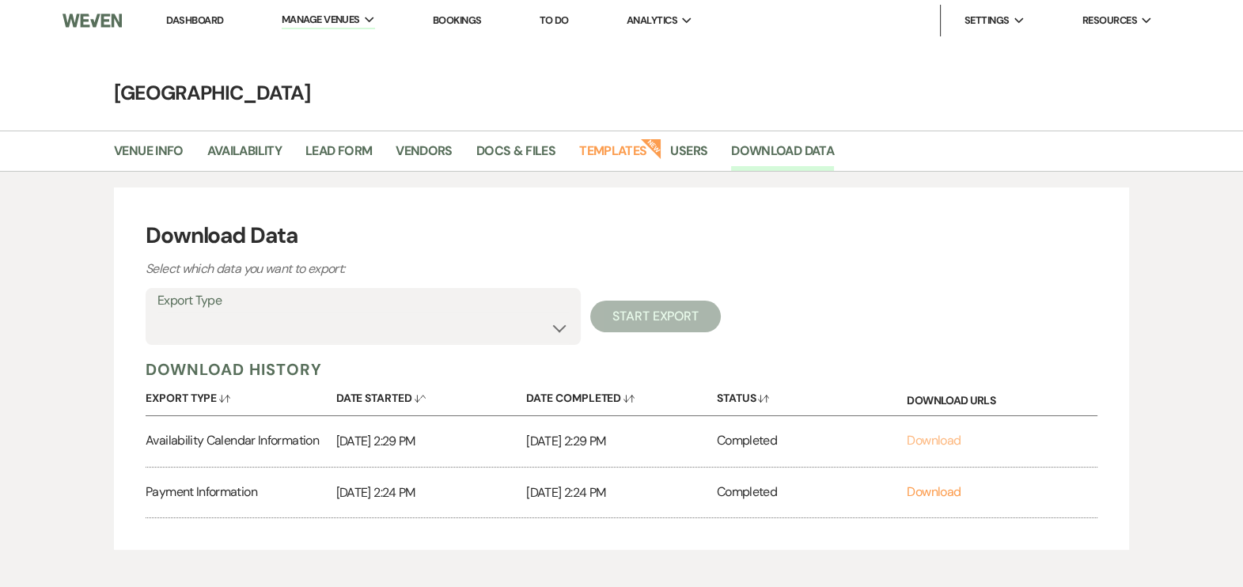
click at [931, 436] on link "Download" at bounding box center [934, 440] width 54 height 17
click at [524, 332] on select "Availability Calendar Information Category Templates Contacts Information Event…" at bounding box center [364, 328] width 412 height 31
select select "leadInfo"
click at [158, 313] on select "Availability Calendar Information Category Templates Contacts Information Event…" at bounding box center [364, 328] width 412 height 31
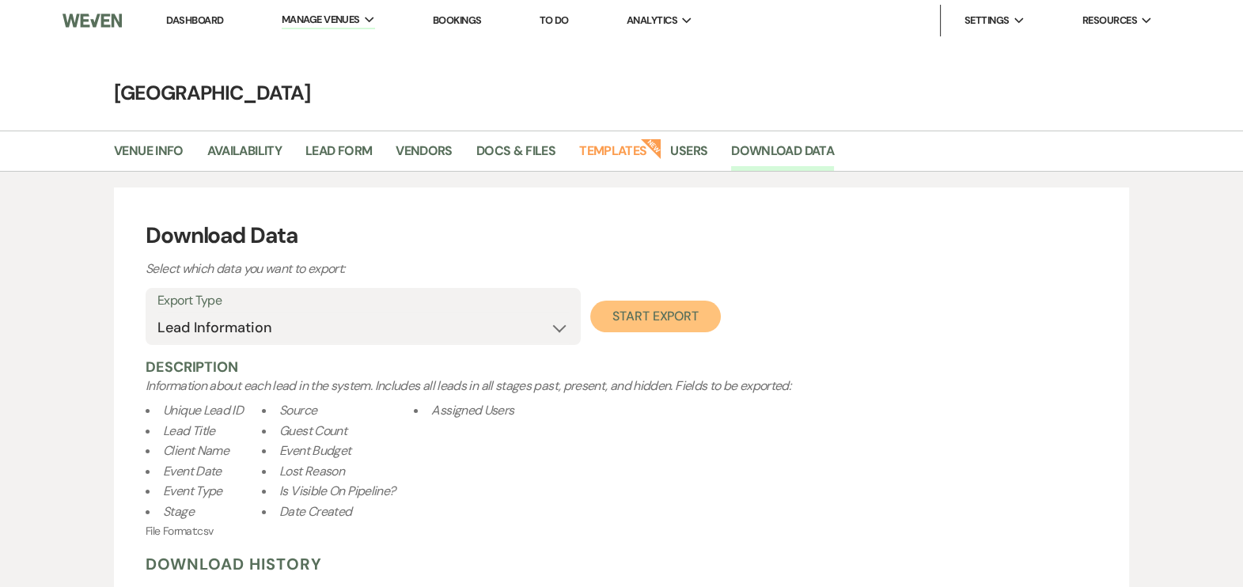
click at [666, 317] on button "Start Export" at bounding box center [655, 317] width 131 height 32
select select
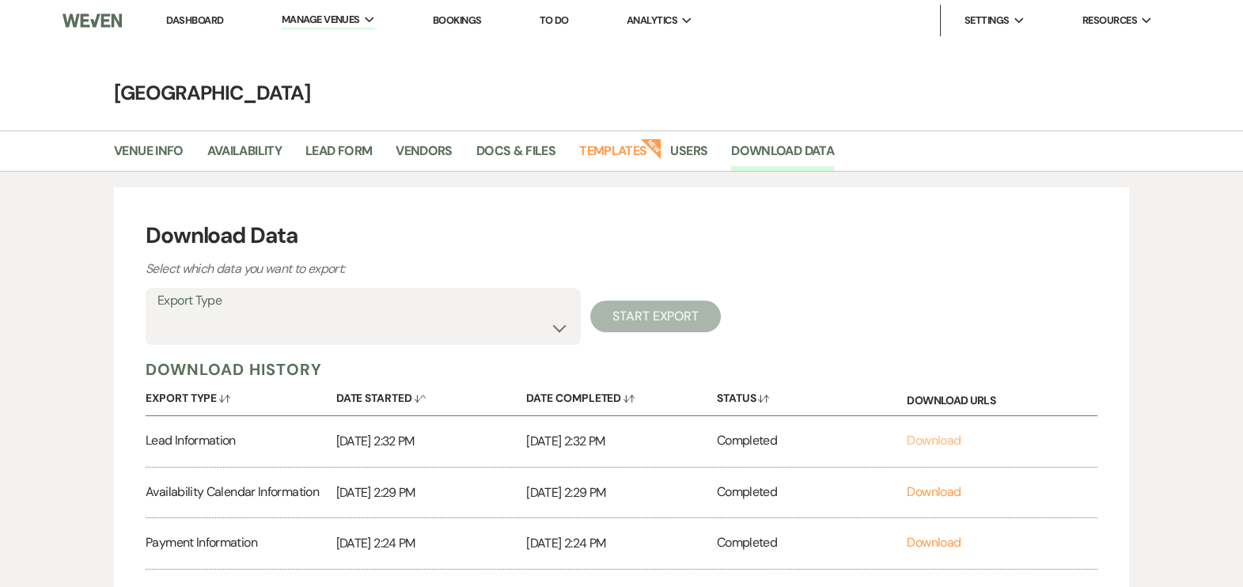
click at [918, 435] on link "Download" at bounding box center [934, 440] width 54 height 17
click at [199, 21] on link "Dashboard" at bounding box center [194, 19] width 57 height 13
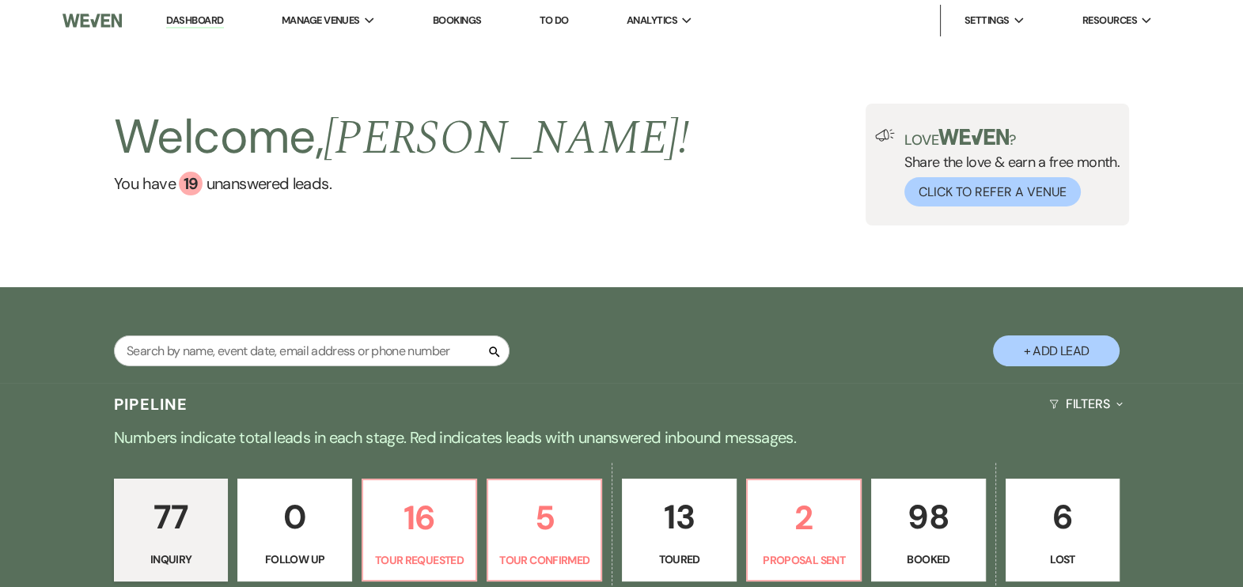
click at [931, 534] on p "98" at bounding box center [928, 517] width 93 height 53
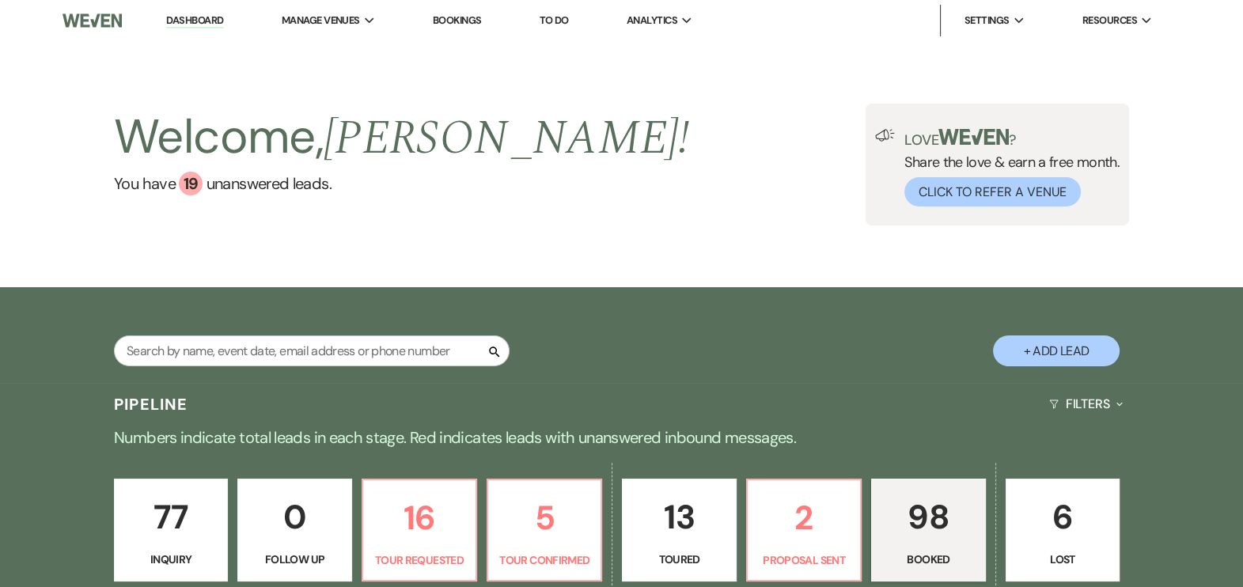
click at [931, 534] on p "98" at bounding box center [928, 517] width 93 height 53
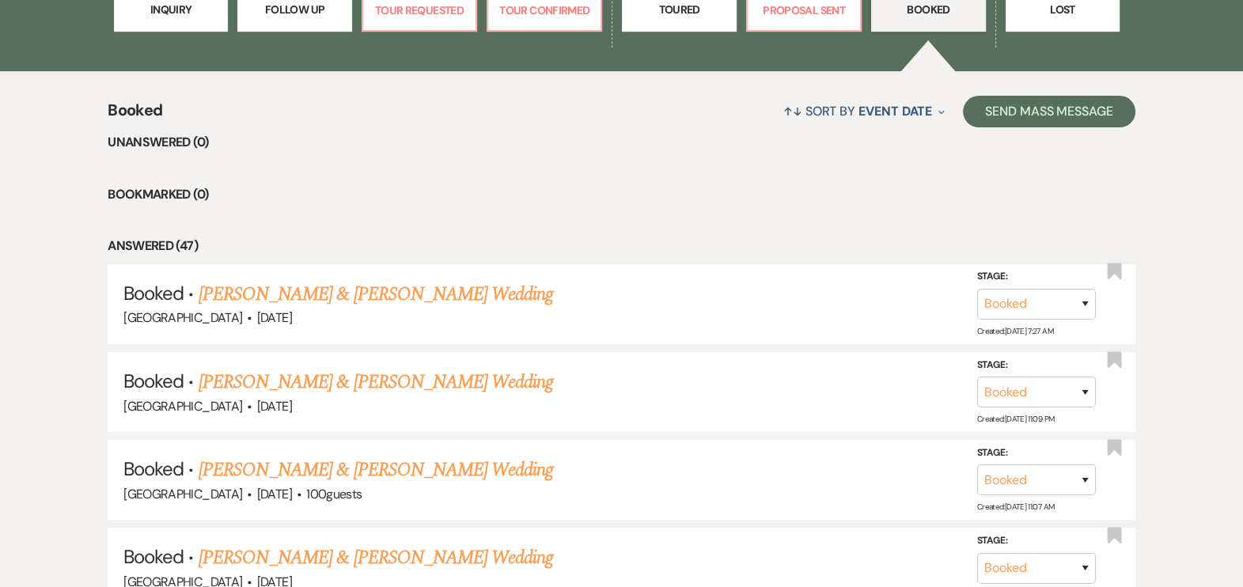
scroll to position [562, 0]
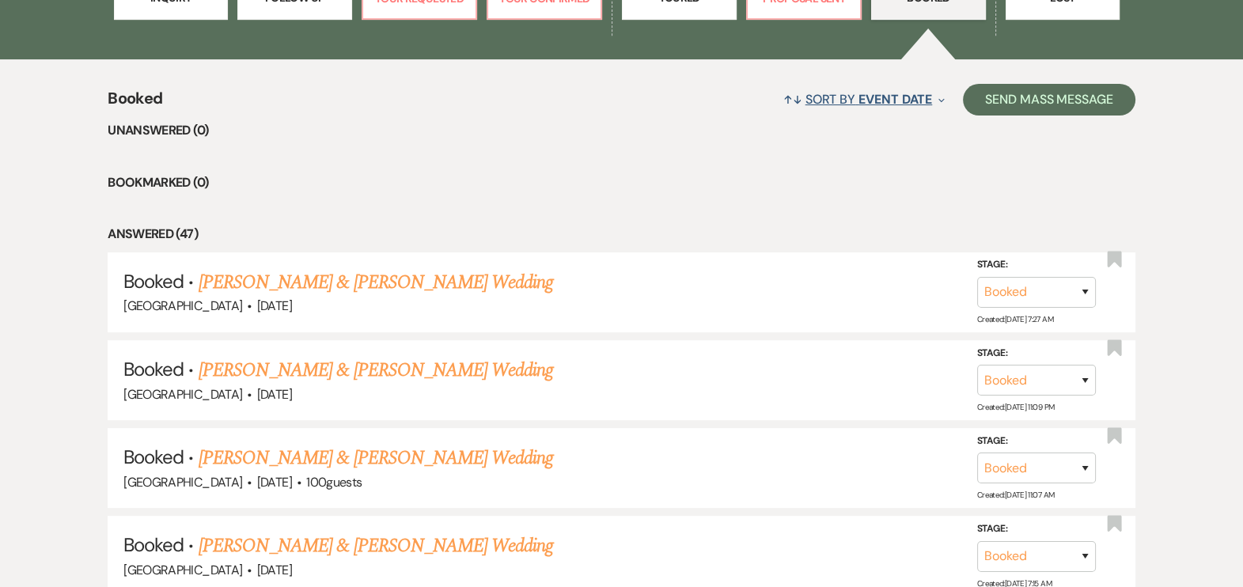
click at [864, 108] on span "Event Date" at bounding box center [896, 99] width 74 height 17
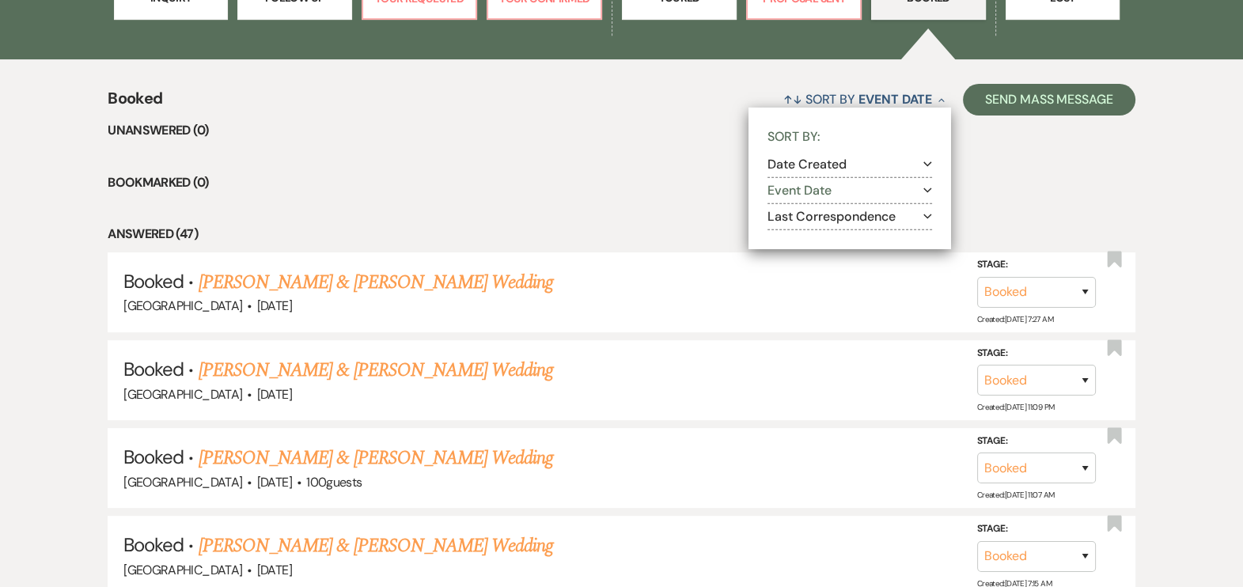
click at [926, 197] on icon "Expand" at bounding box center [928, 190] width 9 height 13
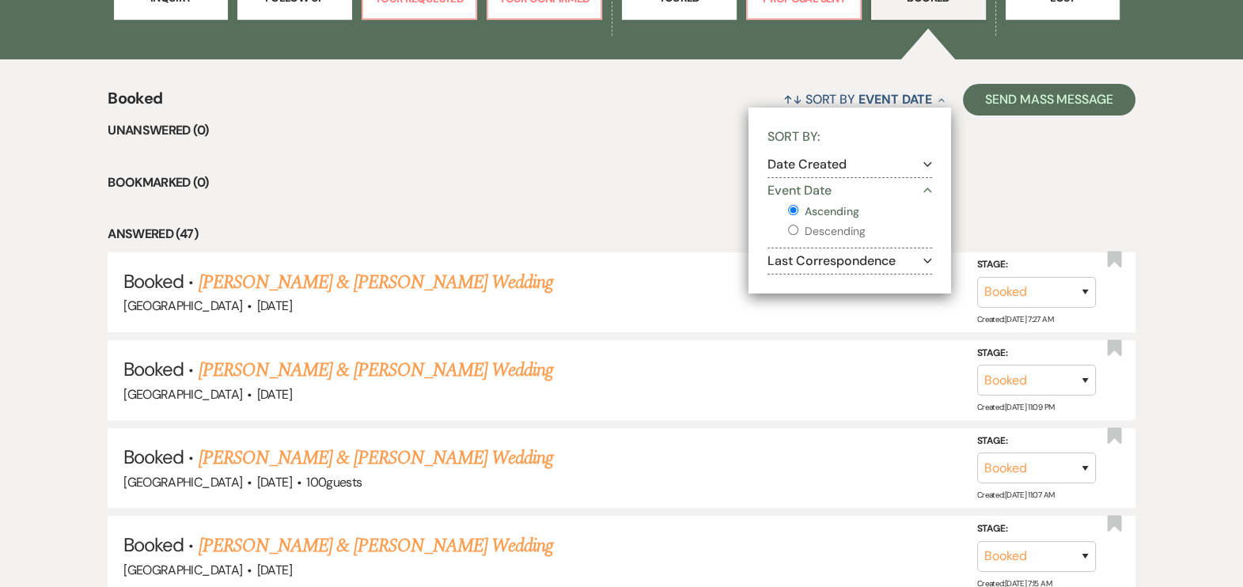
click at [1026, 186] on li "Bookmarked (0)" at bounding box center [622, 183] width 1028 height 21
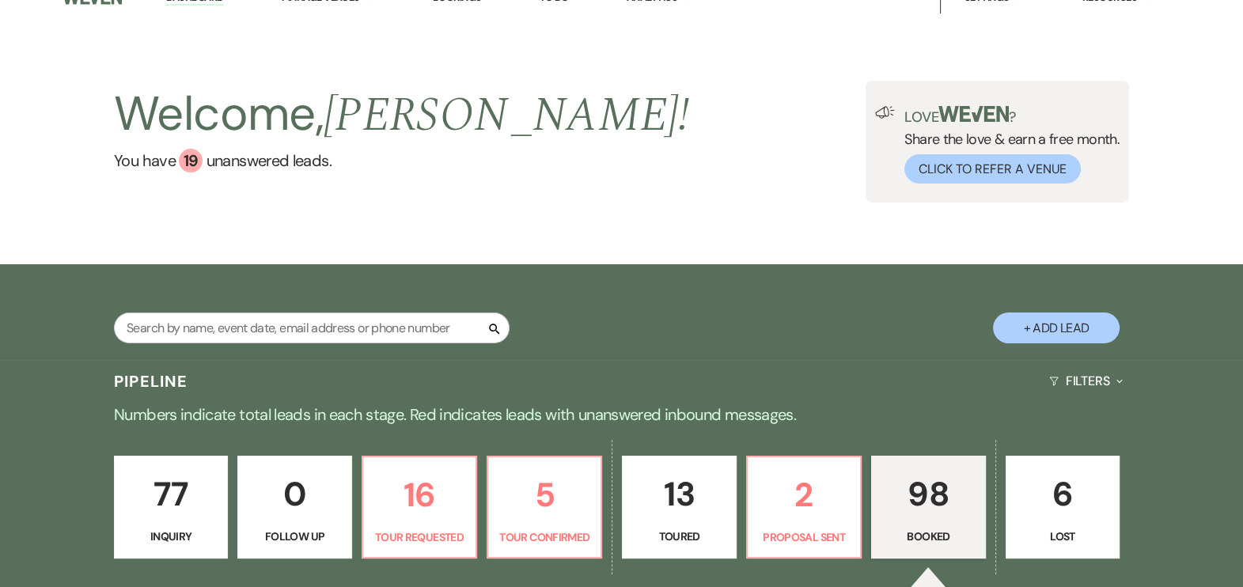
scroll to position [0, 0]
